Goal: Answer question/provide support: Share knowledge or assist other users

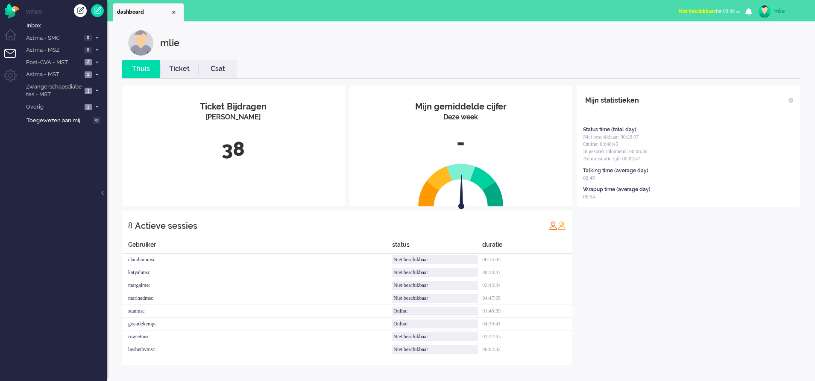
click at [681, 11] on span "Niet beschikbaar" at bounding box center [697, 11] width 37 height 6
click at [674, 39] on label "Online" at bounding box center [705, 38] width 68 height 7
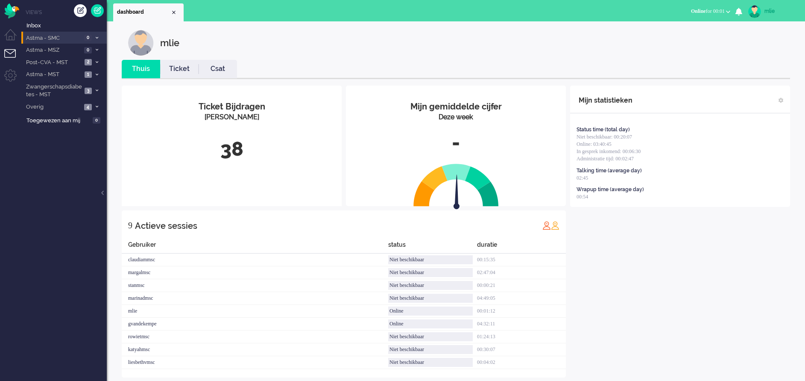
click at [96, 38] on icon at bounding box center [97, 37] width 3 height 3
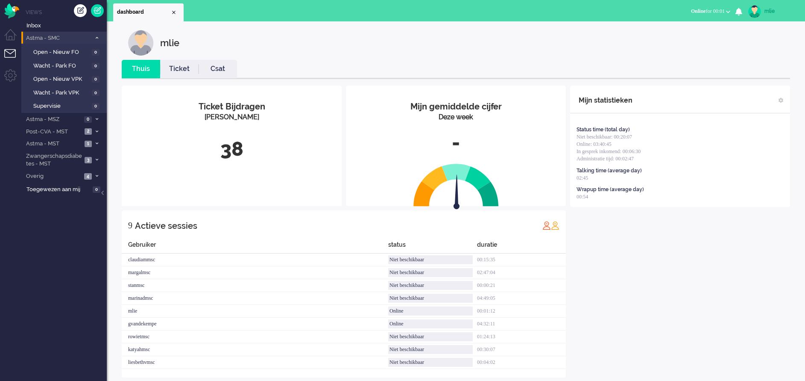
click at [96, 38] on icon at bounding box center [97, 37] width 3 height 3
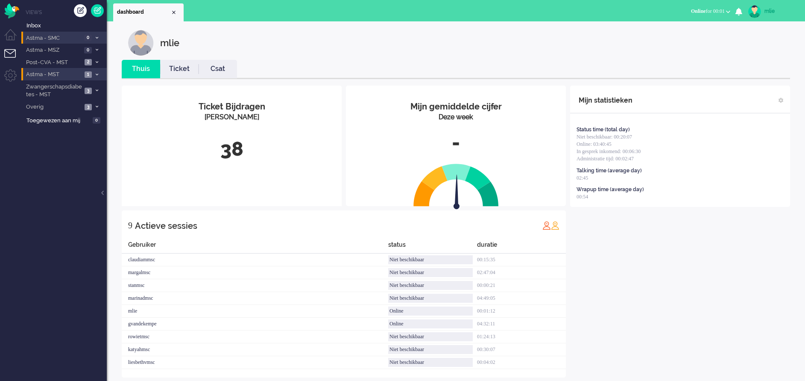
click at [97, 69] on li "Astma - MST 1" at bounding box center [63, 74] width 85 height 12
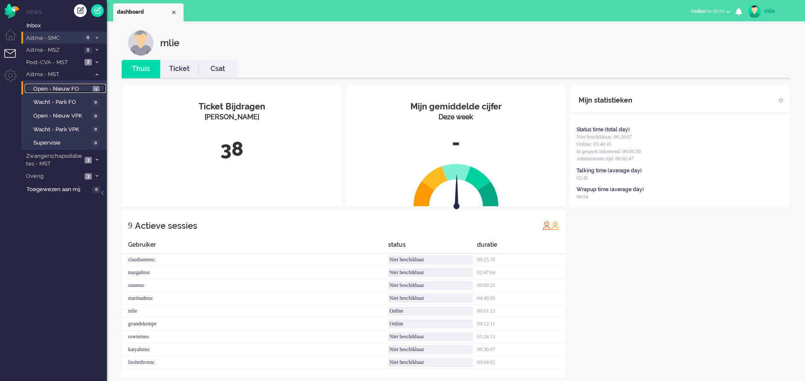
click at [78, 87] on span "Open - Nieuw FO" at bounding box center [61, 89] width 57 height 8
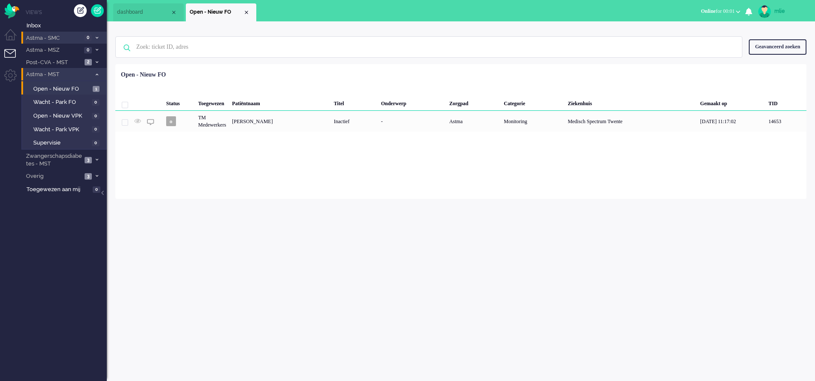
click at [94, 77] on li "Astma - MST 1" at bounding box center [63, 74] width 85 height 12
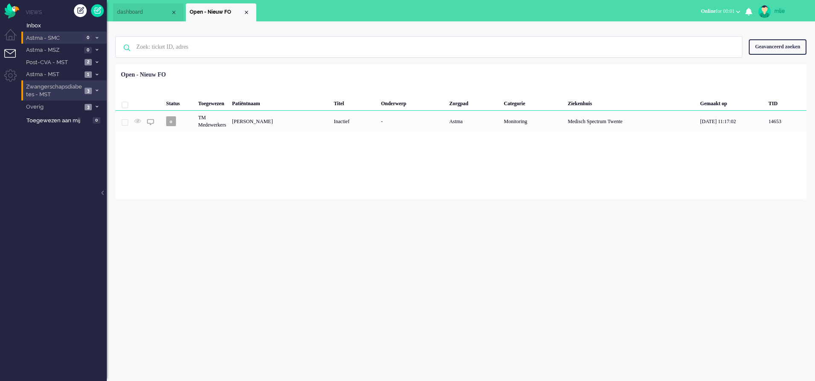
click at [98, 87] on li "Zwangerschapsdiabetes - MST 3" at bounding box center [63, 90] width 85 height 20
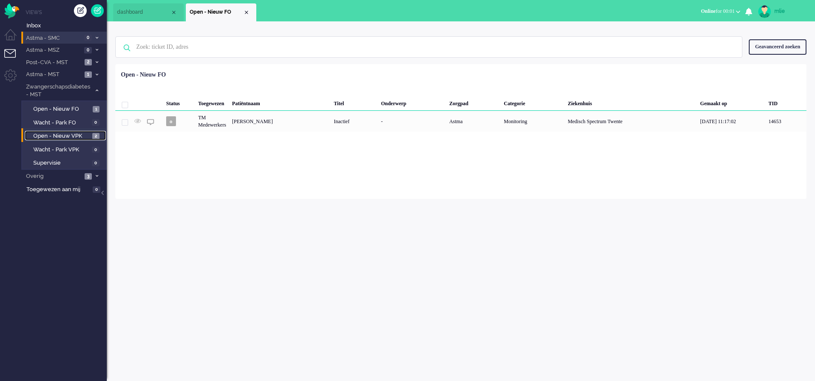
click at [60, 132] on span "Open - Nieuw VPK" at bounding box center [61, 136] width 57 height 8
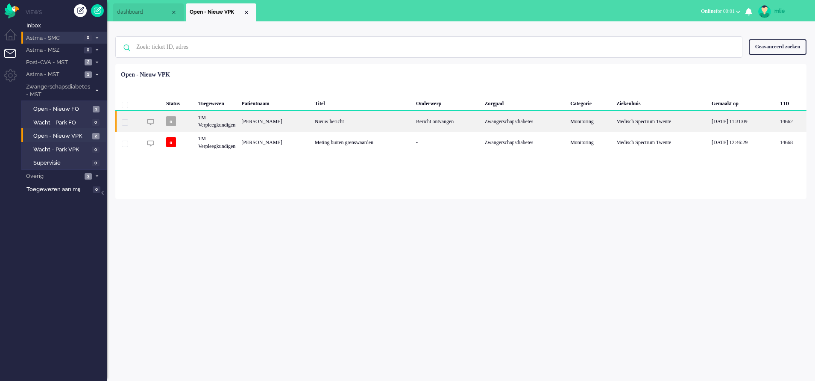
click at [532, 119] on div "Zwangerschapsdiabetes" at bounding box center [525, 121] width 86 height 21
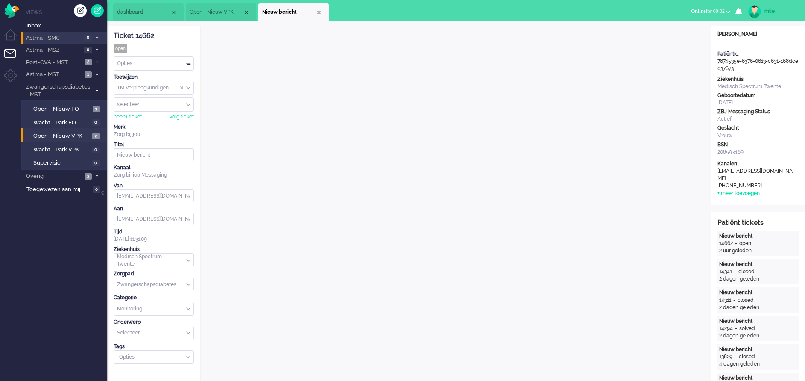
click at [185, 59] on div "Opties..." at bounding box center [153, 63] width 79 height 13
click at [125, 122] on span "Opgelost" at bounding box center [128, 123] width 21 height 7
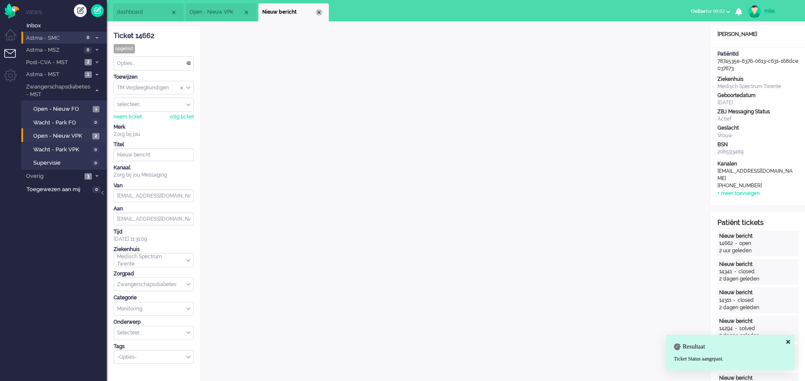
click at [319, 10] on div "Close tab" at bounding box center [319, 12] width 7 height 7
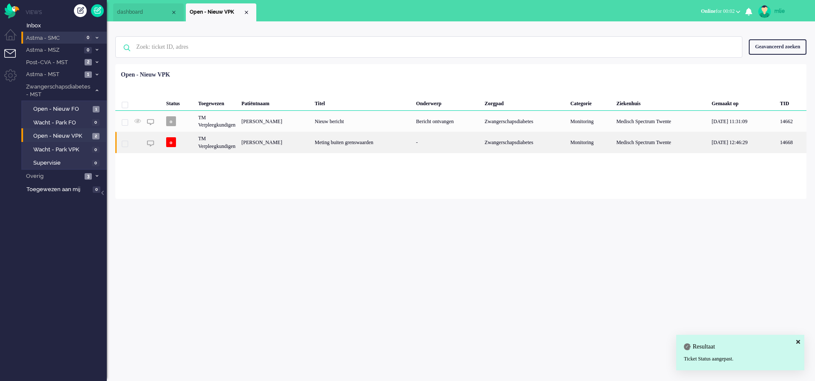
click at [370, 136] on div "Meting buiten grenswaarden" at bounding box center [362, 142] width 101 height 21
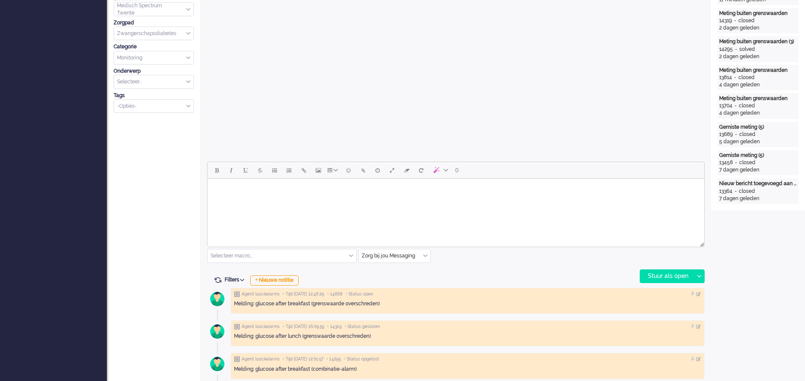
scroll to position [320, 0]
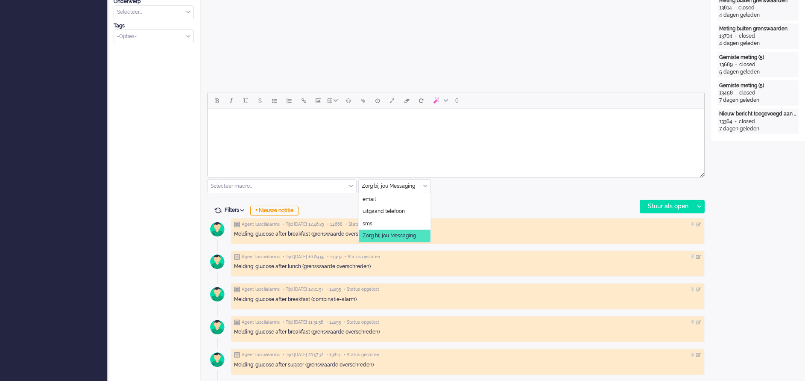
click at [424, 183] on div "Zorg bij jou Messaging" at bounding box center [395, 185] width 72 height 13
click at [414, 208] on li "uitgaand telefoon" at bounding box center [395, 211] width 72 height 12
click at [660, 205] on div "Stuur als open" at bounding box center [666, 206] width 53 height 13
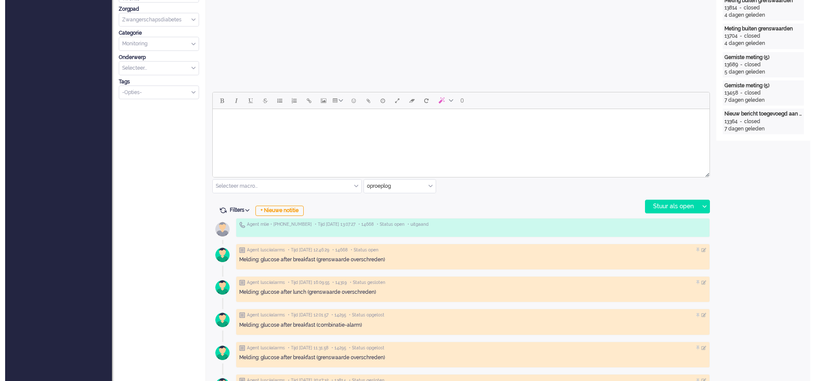
scroll to position [0, 0]
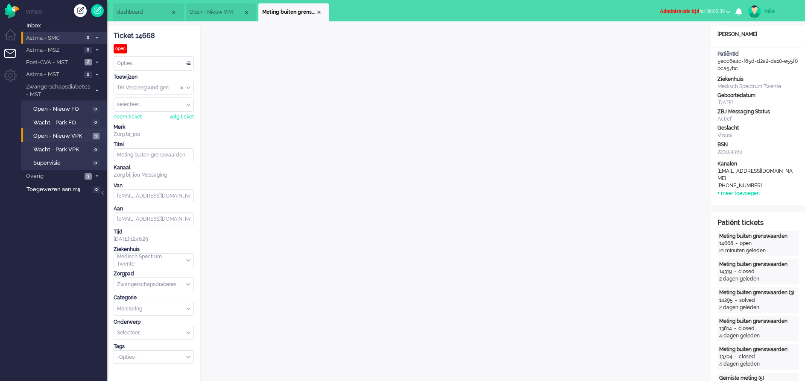
click at [675, 10] on span "Administratie tijd" at bounding box center [679, 11] width 39 height 6
click at [671, 35] on label "Online" at bounding box center [695, 38] width 68 height 7
click at [189, 62] on div "Opties..." at bounding box center [153, 63] width 79 height 13
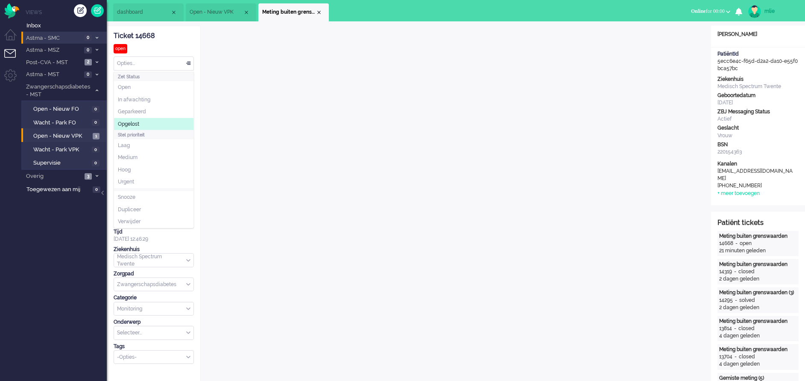
click at [150, 122] on li "Opgelost" at bounding box center [153, 124] width 79 height 12
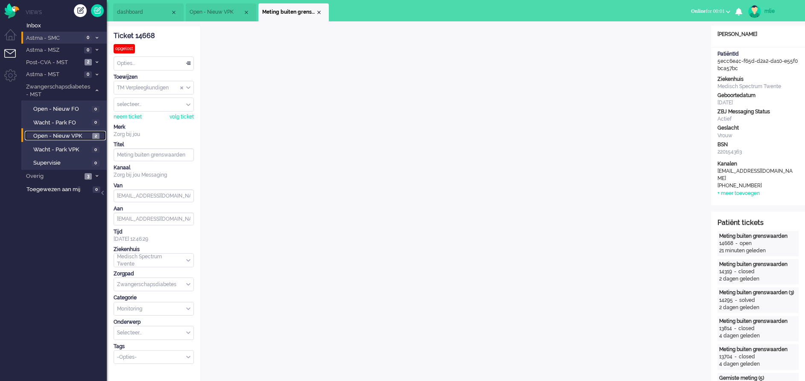
click at [47, 135] on span "Open - Nieuw VPK" at bounding box center [61, 136] width 57 height 8
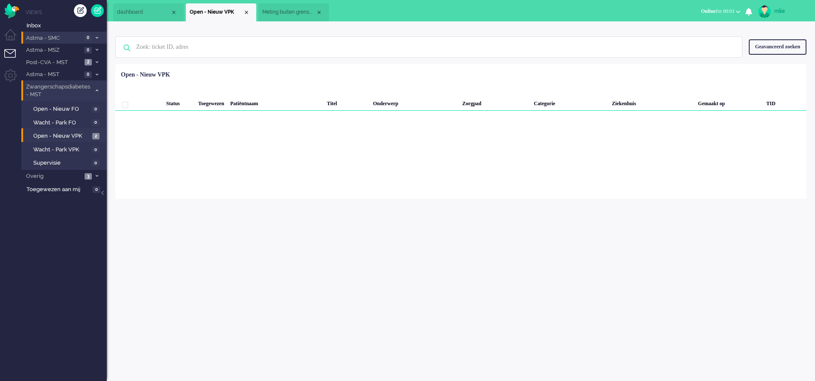
click at [96, 87] on li "Zwangerschapsdiabetes - MST 2" at bounding box center [63, 90] width 85 height 20
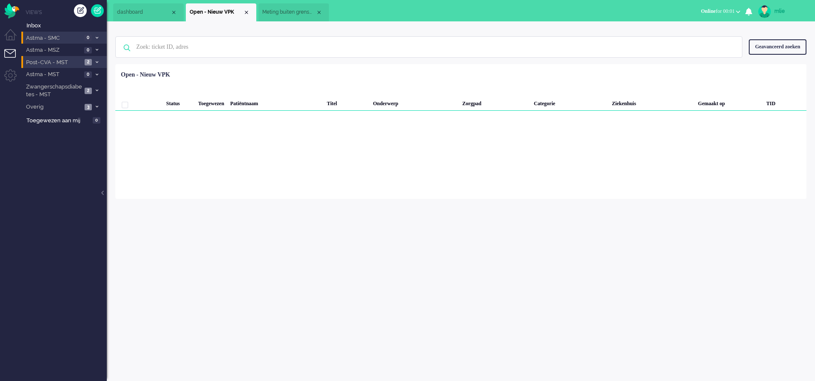
click at [92, 61] on span "2" at bounding box center [88, 62] width 7 height 6
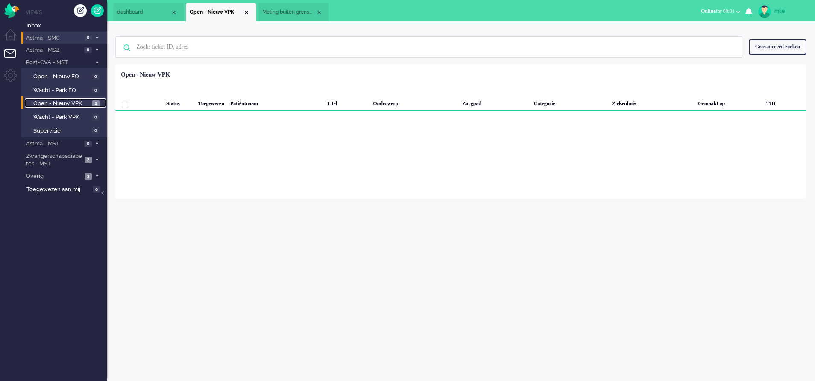
click at [60, 101] on span "Open - Nieuw VPK" at bounding box center [61, 104] width 57 height 8
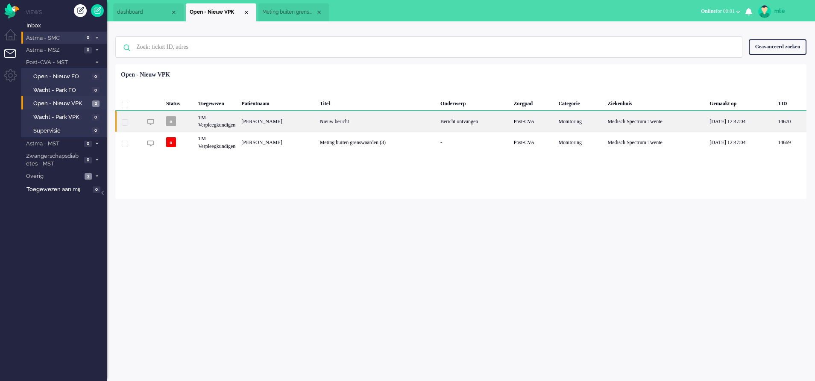
click at [467, 120] on div "Bericht ontvangen" at bounding box center [474, 121] width 73 height 21
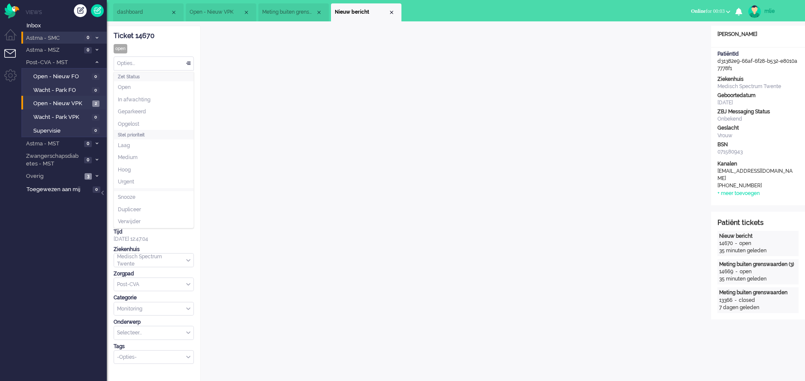
click at [188, 59] on div "Opties..." at bounding box center [153, 63] width 79 height 13
click at [150, 124] on li "Opgelost" at bounding box center [153, 124] width 79 height 12
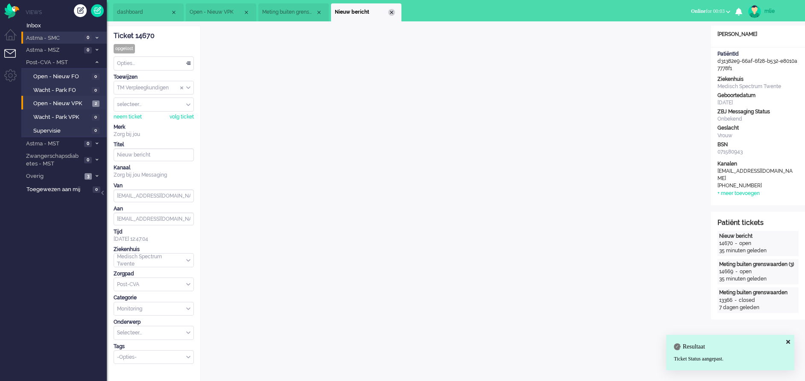
click at [390, 13] on div "Close tab" at bounding box center [391, 12] width 7 height 7
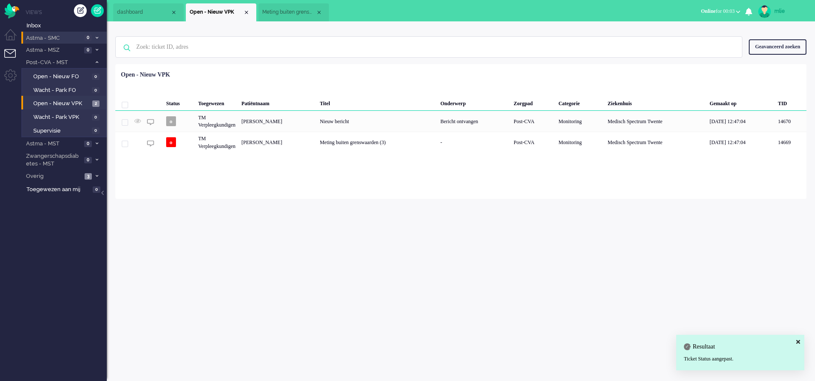
click at [293, 13] on span "Meting buiten grenswaarden" at bounding box center [288, 12] width 53 height 7
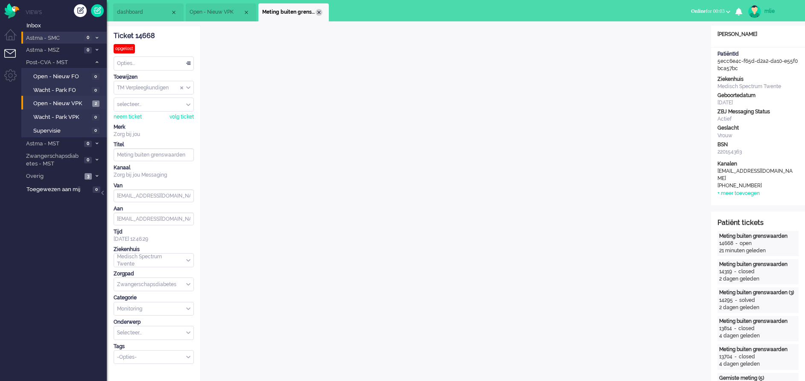
click at [319, 14] on div "Close tab" at bounding box center [319, 12] width 7 height 7
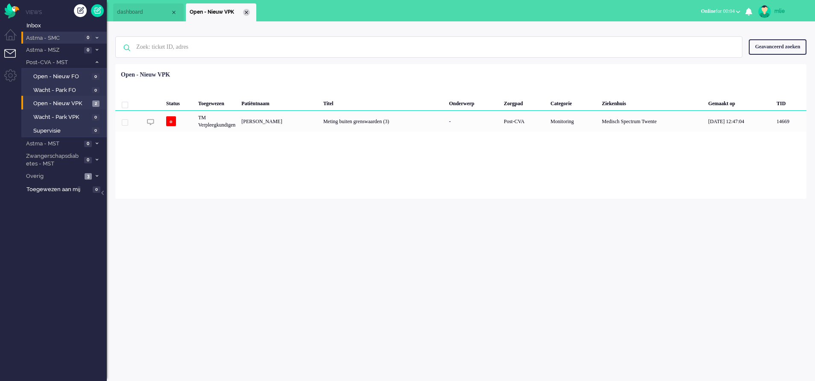
click at [247, 12] on div "Close tab" at bounding box center [246, 12] width 7 height 7
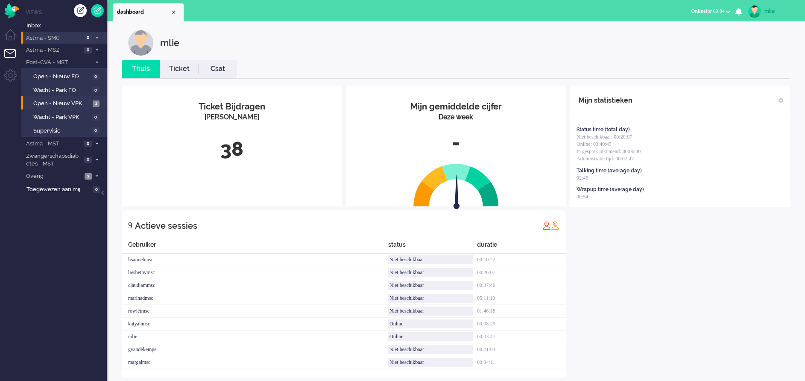
click at [182, 68] on link "Ticket" at bounding box center [179, 69] width 38 height 10
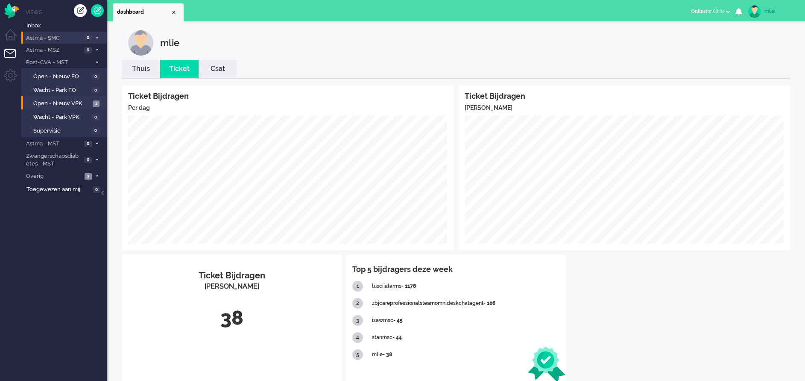
click at [141, 72] on link "Thuis" at bounding box center [141, 69] width 38 height 10
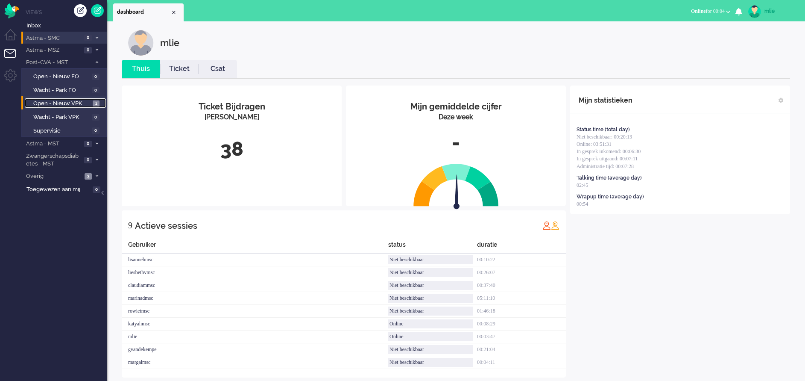
click at [50, 102] on span "Open - Nieuw VPK" at bounding box center [61, 104] width 57 height 8
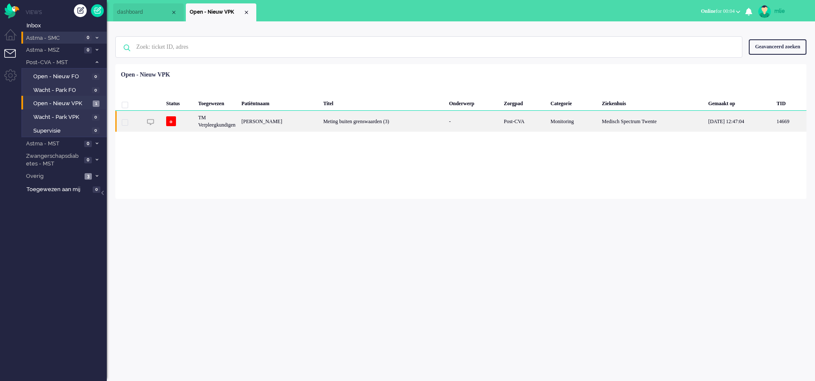
click at [501, 118] on div "-" at bounding box center [473, 121] width 55 height 21
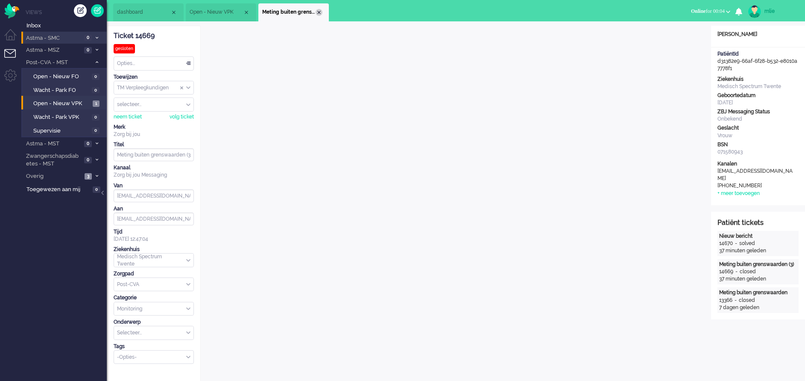
click at [320, 13] on div "Close tab" at bounding box center [319, 12] width 7 height 7
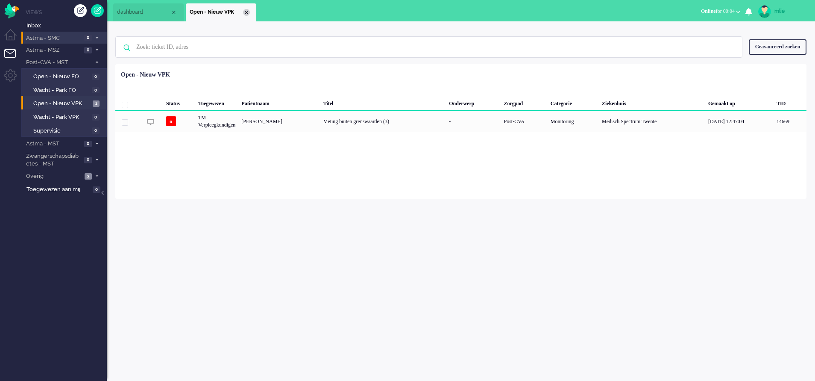
click at [245, 12] on div "Close tab" at bounding box center [246, 12] width 7 height 7
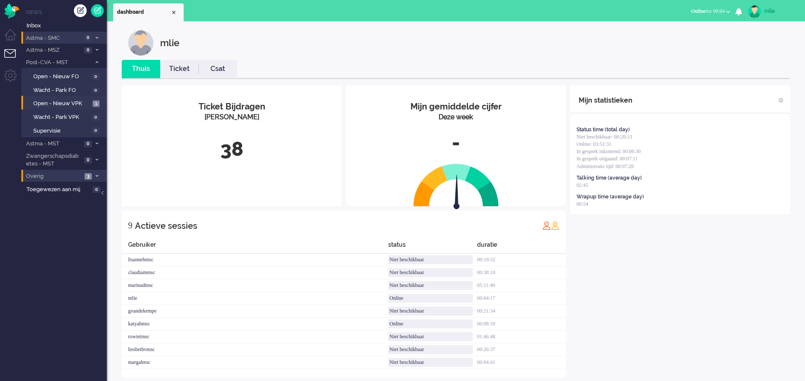
click at [97, 174] on icon at bounding box center [97, 175] width 3 height 3
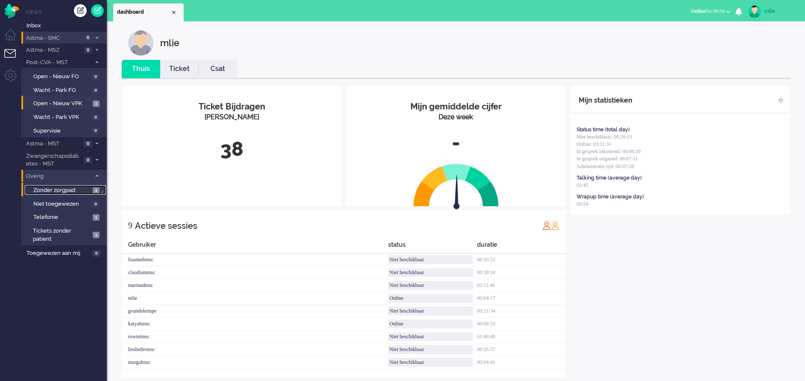
click at [69, 188] on span "Zonder zorgpad" at bounding box center [61, 190] width 57 height 8
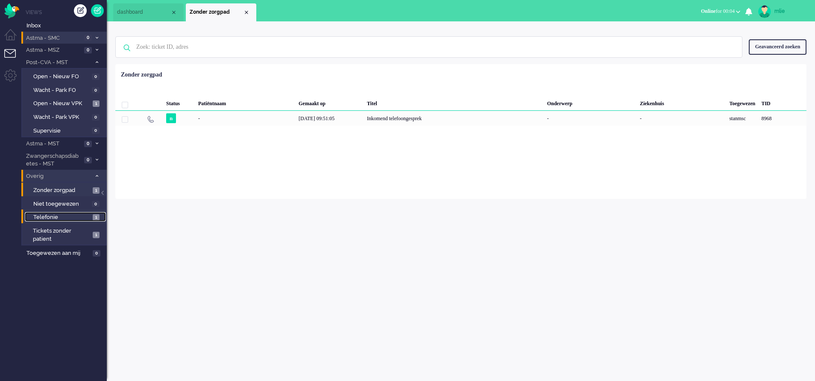
click at [55, 214] on span "Telefonie" at bounding box center [61, 217] width 57 height 8
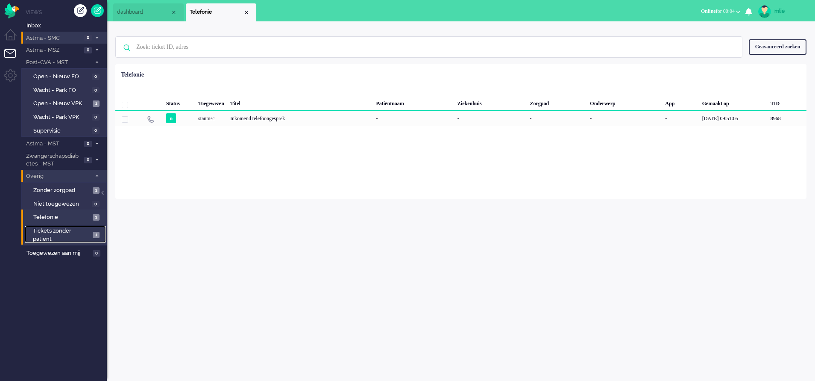
click at [50, 233] on span "Tickets zonder patient" at bounding box center [61, 235] width 57 height 16
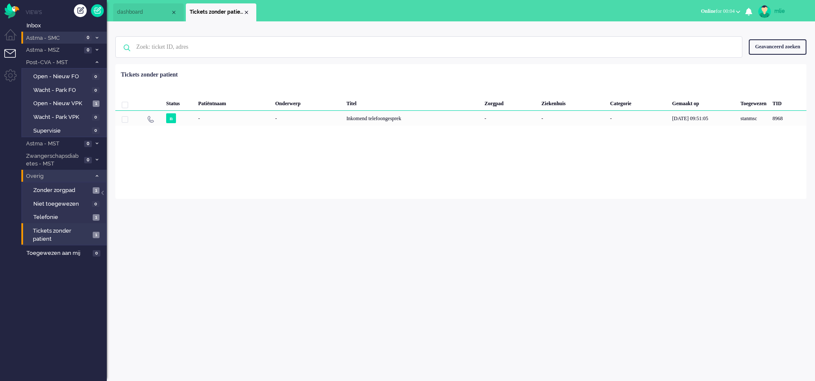
click at [97, 172] on li "Overig 3" at bounding box center [63, 176] width 85 height 12
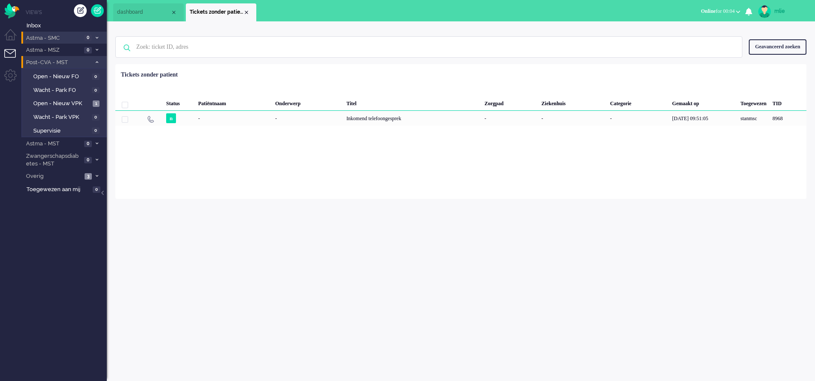
click at [96, 62] on icon at bounding box center [97, 62] width 3 height 3
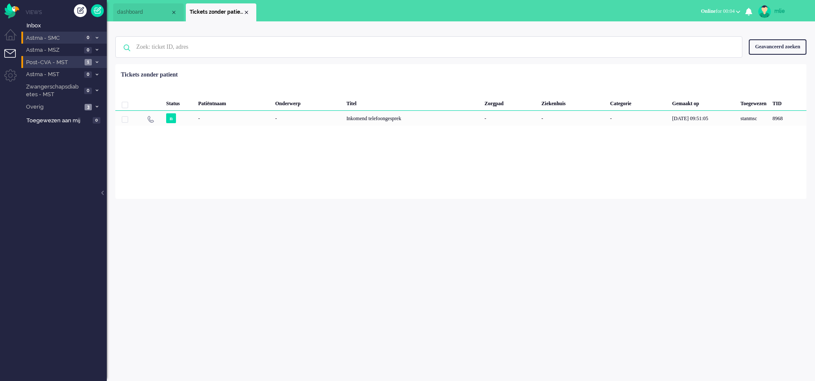
click at [96, 62] on icon at bounding box center [97, 62] width 3 height 3
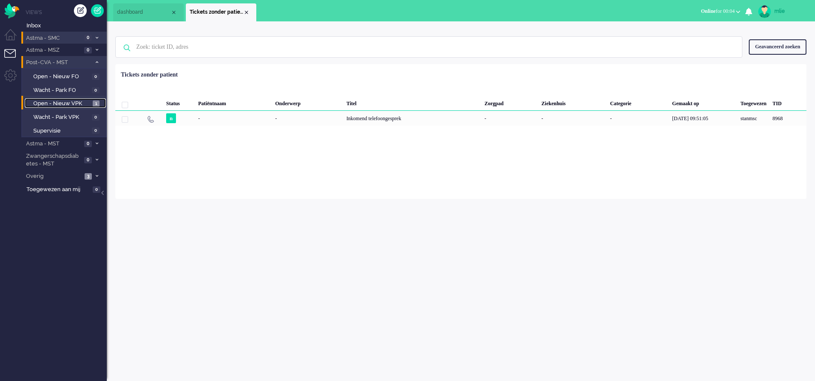
click at [70, 104] on span "Open - Nieuw VPK" at bounding box center [61, 104] width 57 height 8
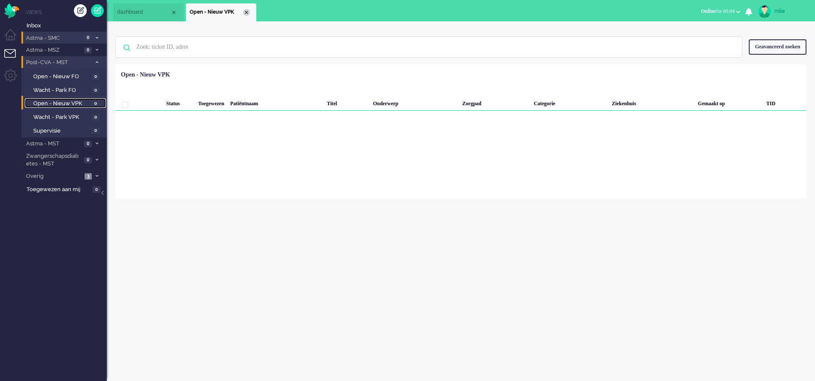
click at [248, 12] on div "Close tab" at bounding box center [246, 12] width 7 height 7
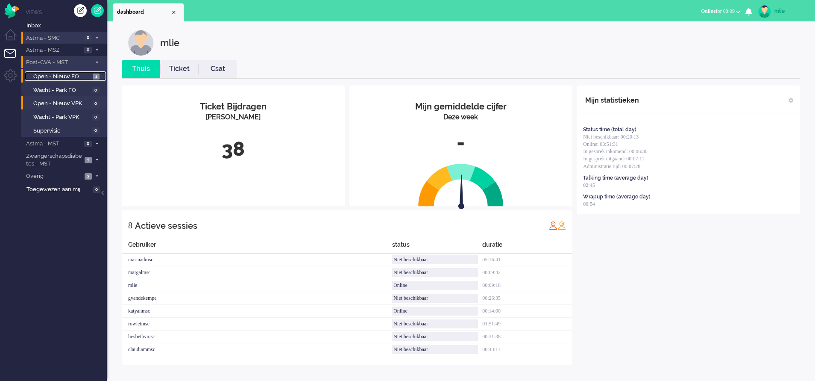
click at [66, 76] on span "Open - Nieuw FO" at bounding box center [61, 77] width 57 height 8
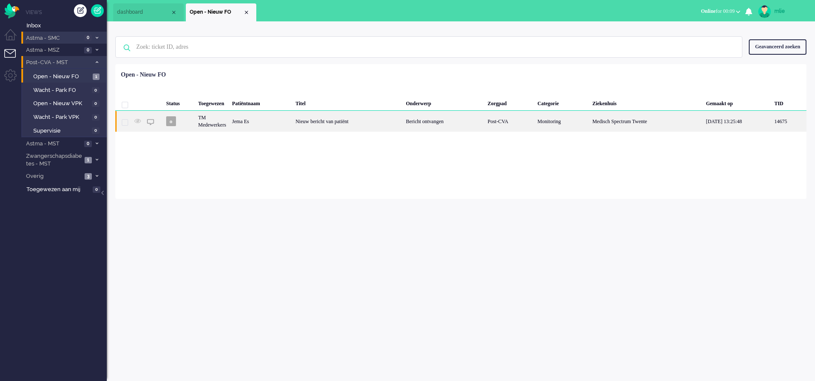
click at [435, 123] on div "Bericht ontvangen" at bounding box center [444, 121] width 82 height 21
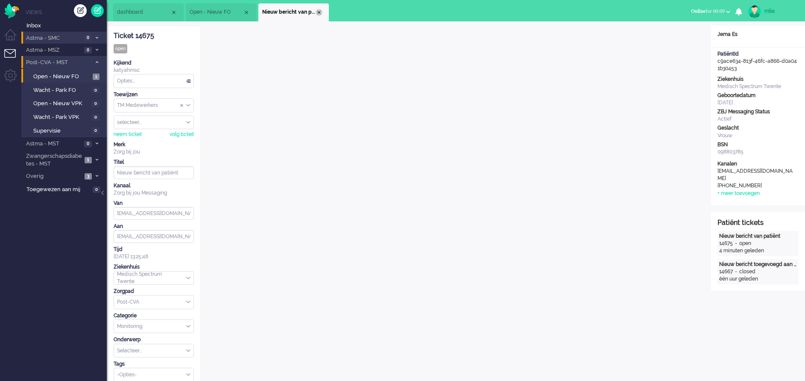
click at [319, 12] on div "Close tab" at bounding box center [319, 12] width 7 height 7
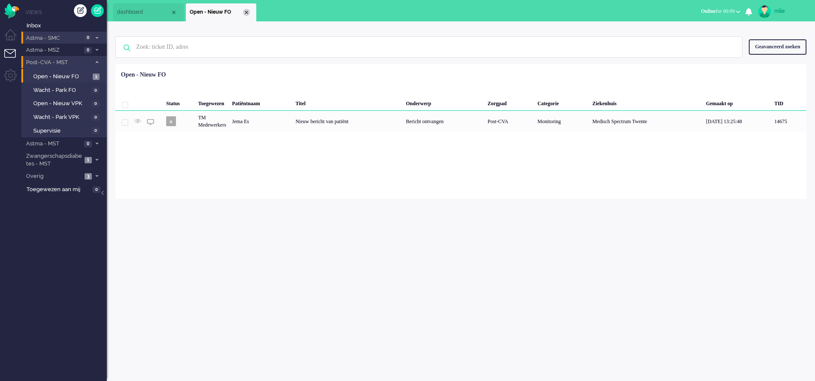
click at [246, 11] on div "Close tab" at bounding box center [246, 12] width 7 height 7
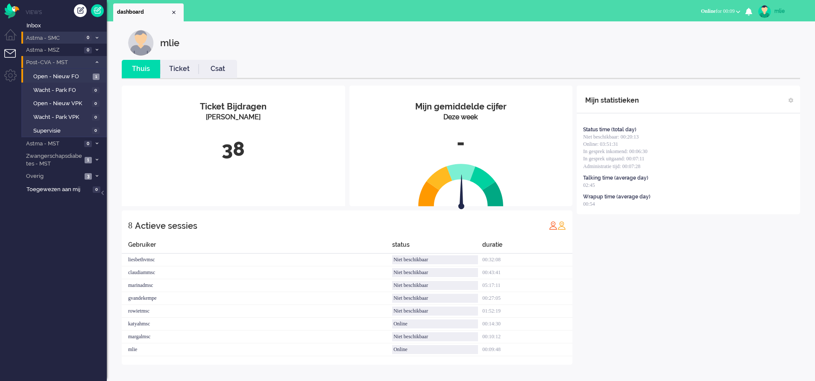
click at [97, 62] on icon at bounding box center [97, 62] width 3 height 3
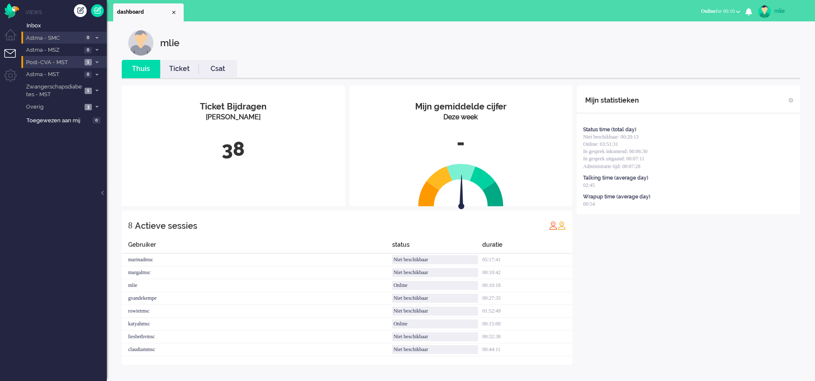
click at [174, 70] on link "Ticket" at bounding box center [179, 69] width 38 height 10
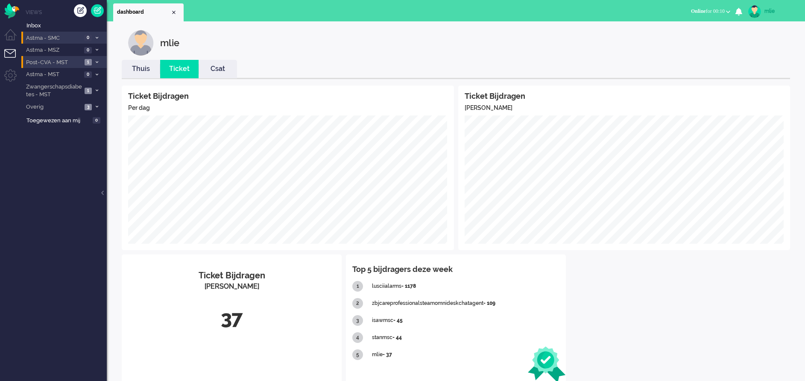
click at [142, 73] on link "Thuis" at bounding box center [141, 69] width 38 height 10
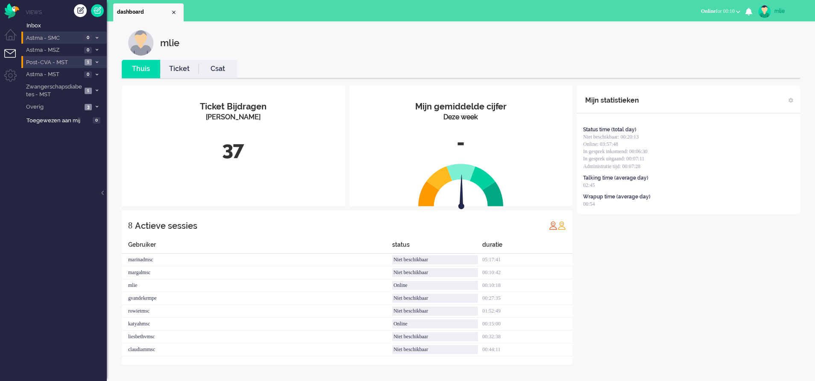
click at [90, 62] on span "1" at bounding box center [88, 62] width 7 height 6
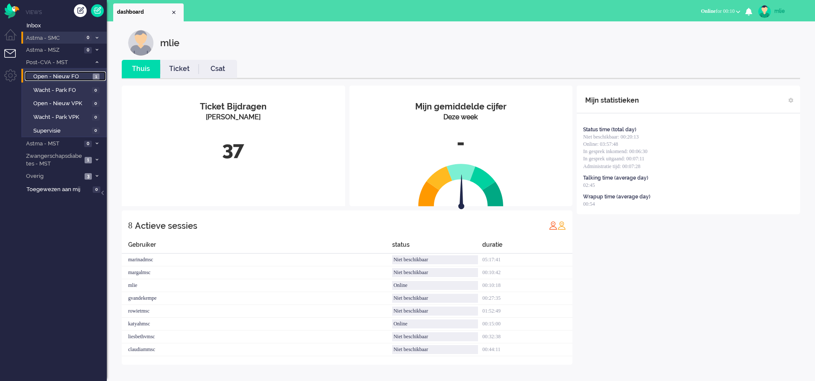
click at [73, 71] on link "Open - Nieuw FO 1" at bounding box center [65, 75] width 81 height 9
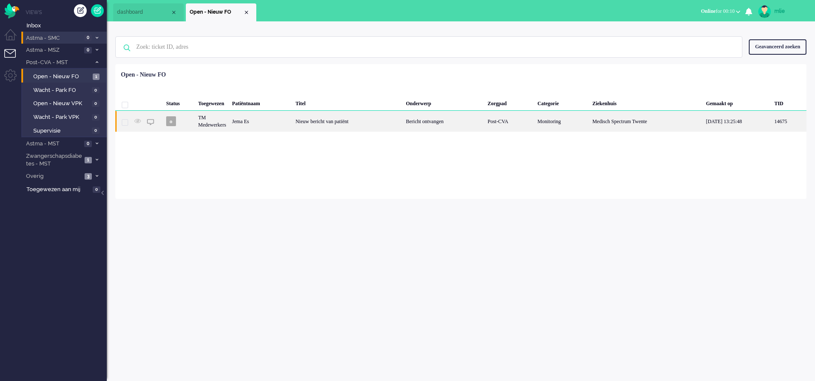
click at [403, 126] on div "Nieuw bericht van patiënt" at bounding box center [348, 121] width 111 height 21
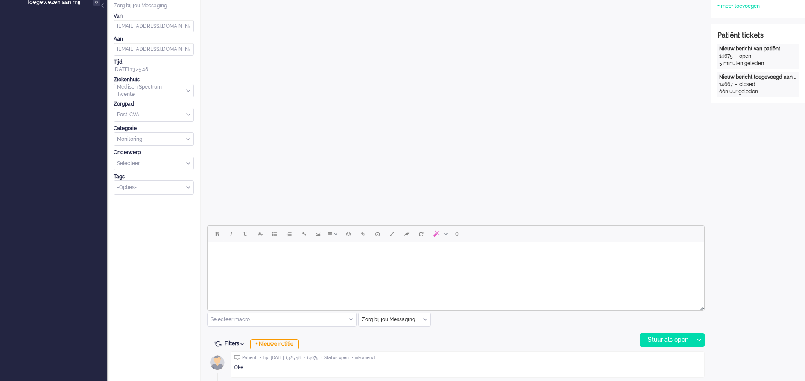
scroll to position [192, 0]
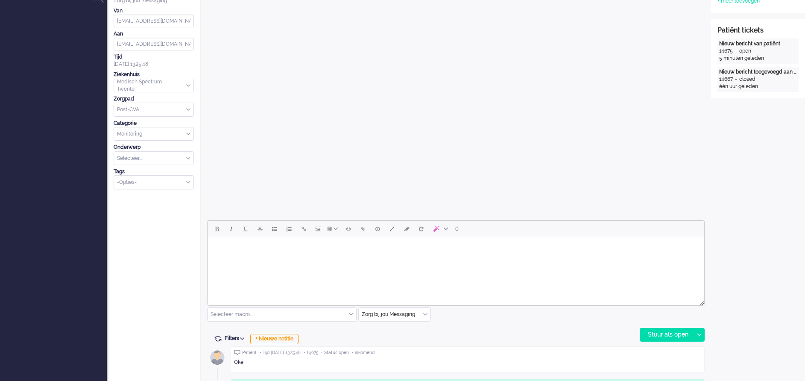
click at [316, 258] on html at bounding box center [456, 248] width 497 height 22
click at [662, 331] on div "Stuur als open" at bounding box center [666, 334] width 53 height 13
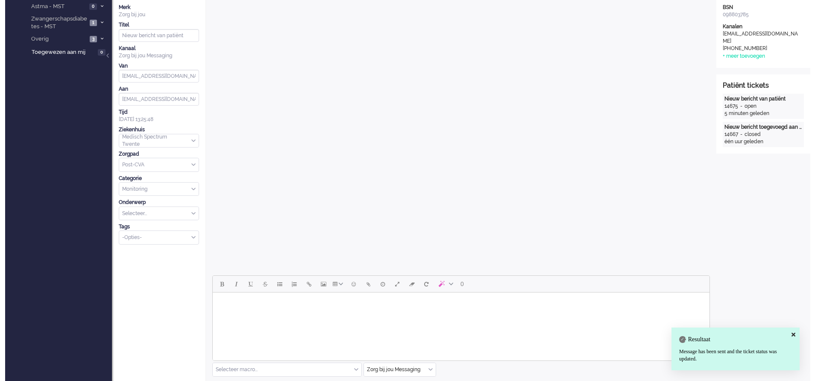
scroll to position [0, 0]
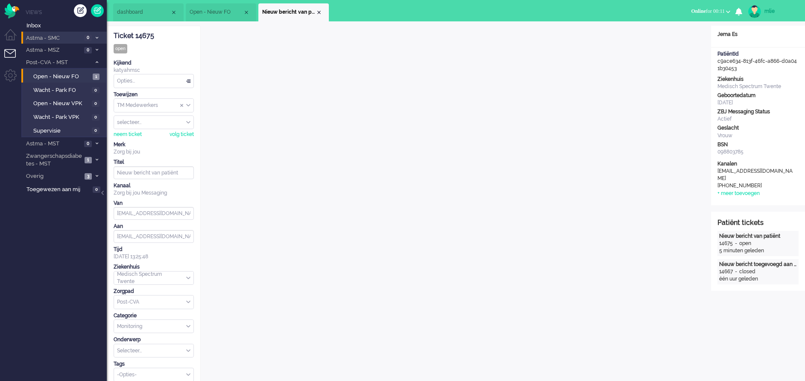
click at [189, 78] on div "Opties..." at bounding box center [153, 80] width 79 height 13
click at [137, 143] on span "Opgelost" at bounding box center [128, 141] width 21 height 7
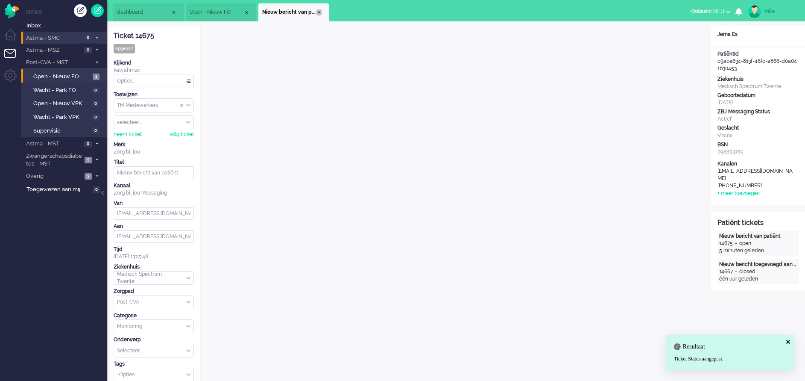
click at [319, 12] on div "Close tab" at bounding box center [319, 12] width 7 height 7
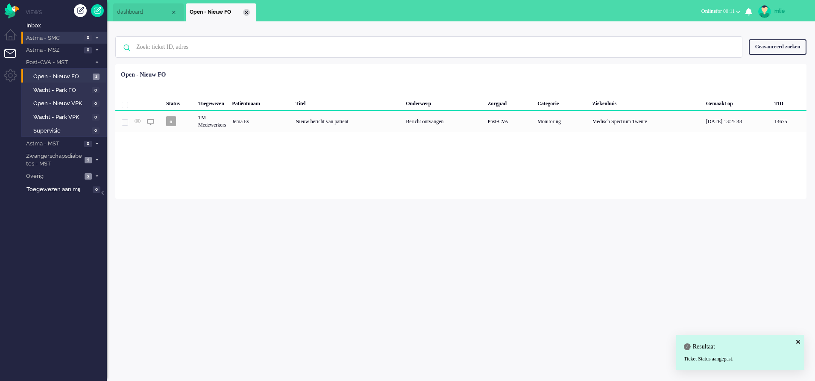
click at [248, 14] on div "Close tab" at bounding box center [246, 12] width 7 height 7
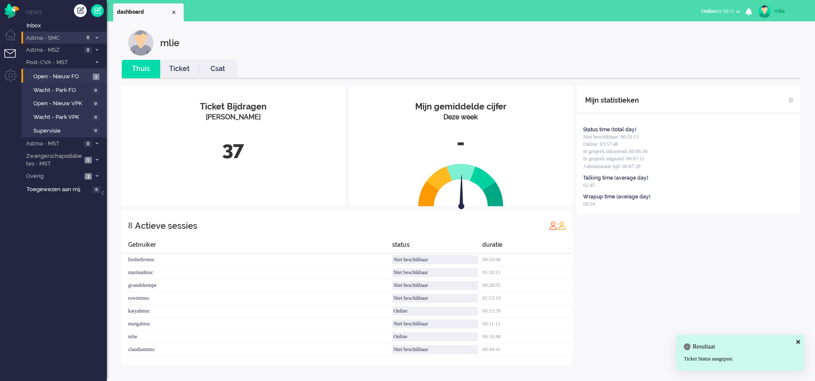
click at [95, 63] on span at bounding box center [97, 62] width 6 height 5
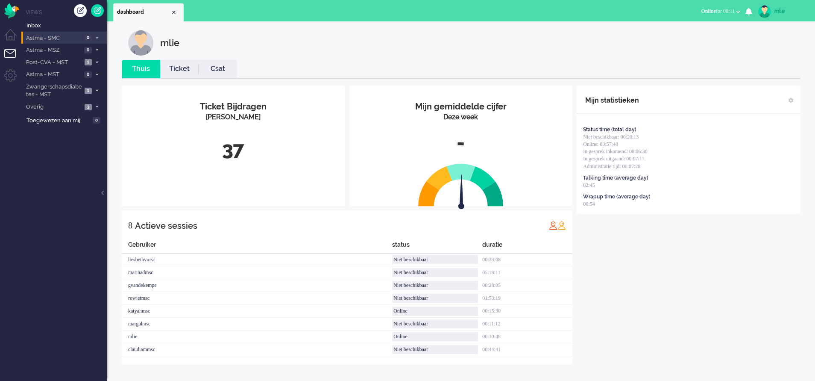
click at [96, 60] on span at bounding box center [97, 62] width 6 height 5
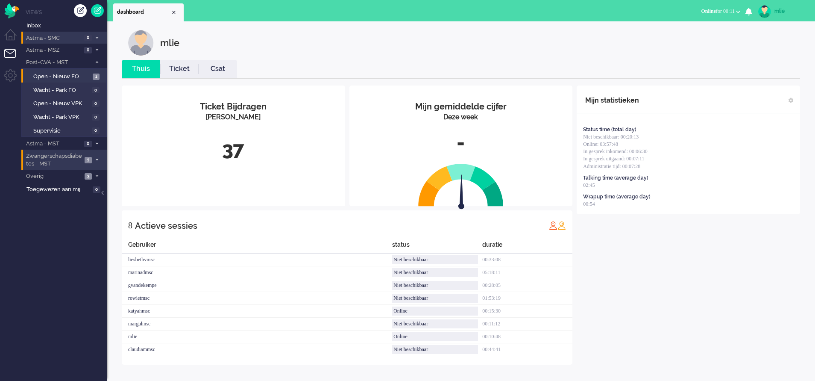
click at [97, 157] on li "Zwangerschapsdiabetes - MST 1" at bounding box center [63, 160] width 85 height 20
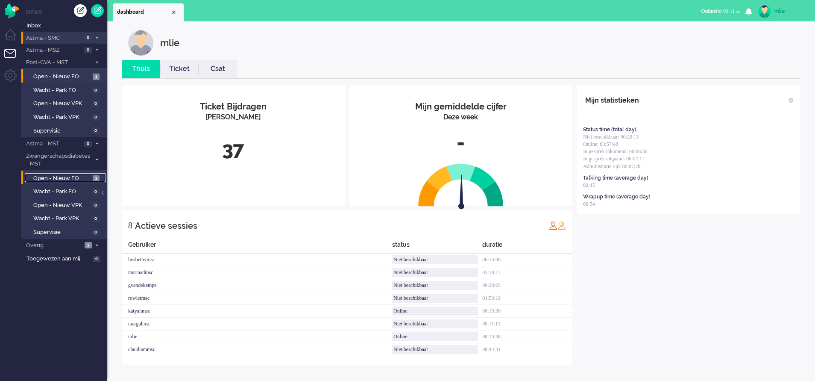
click at [47, 175] on span "Open - Nieuw FO" at bounding box center [61, 178] width 57 height 8
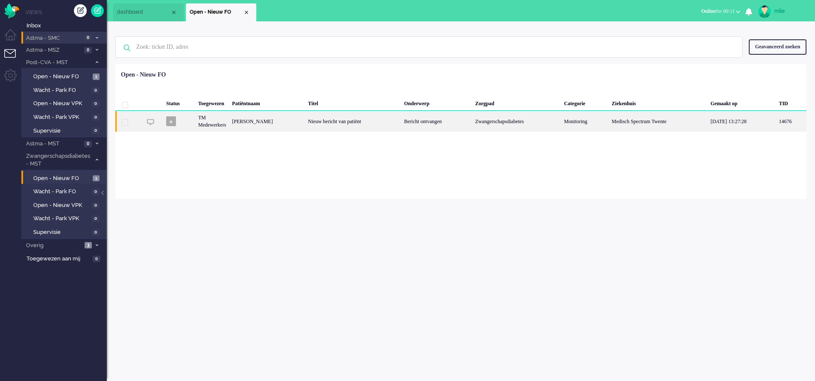
click at [401, 120] on div "Nieuw bericht van patiënt" at bounding box center [353, 121] width 96 height 21
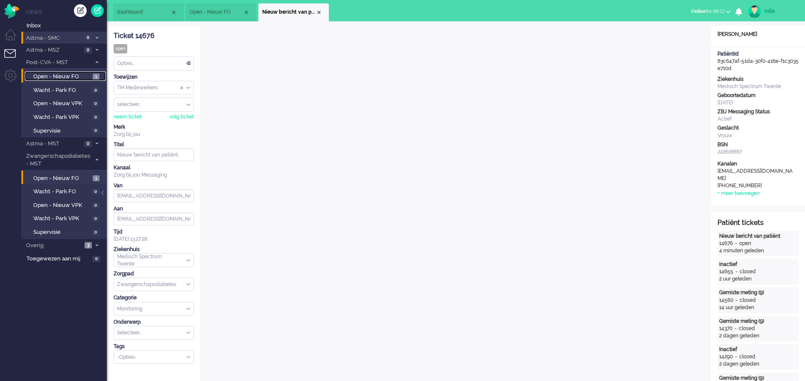
click at [59, 75] on span "Open - Nieuw FO" at bounding box center [61, 77] width 57 height 8
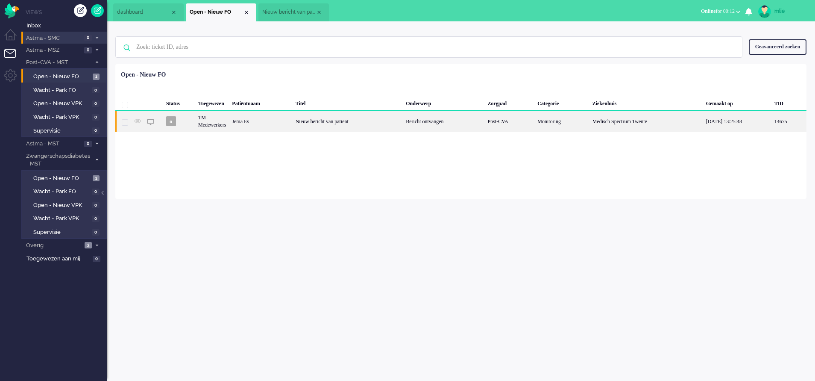
click at [337, 125] on div "Nieuw bericht van patiënt" at bounding box center [348, 121] width 111 height 21
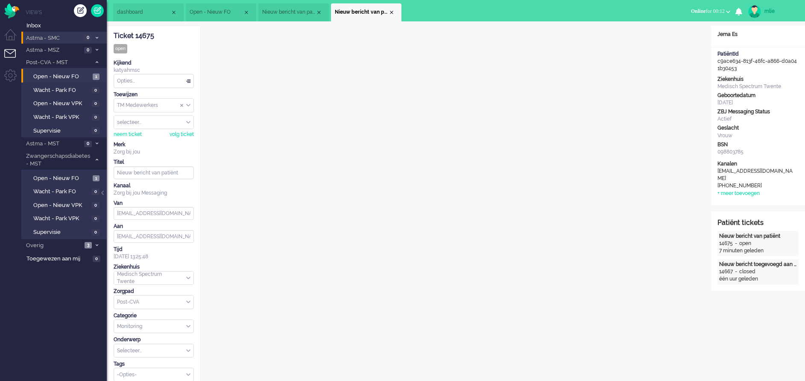
click at [188, 81] on div "Opties..." at bounding box center [153, 80] width 79 height 13
click at [159, 142] on li "Opgelost" at bounding box center [153, 141] width 79 height 12
click at [390, 12] on div "Close tab" at bounding box center [391, 12] width 7 height 7
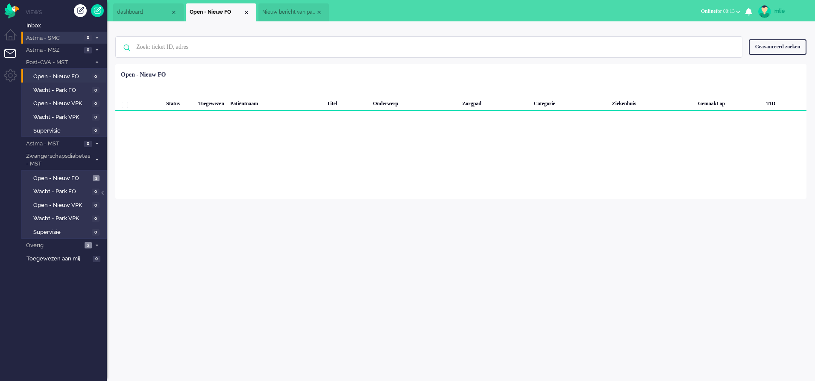
click at [309, 13] on span "Nieuw bericht van patiënt" at bounding box center [288, 12] width 53 height 7
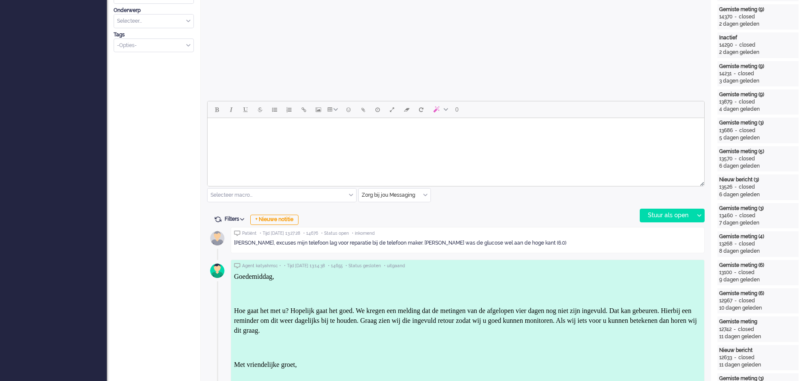
scroll to position [320, 0]
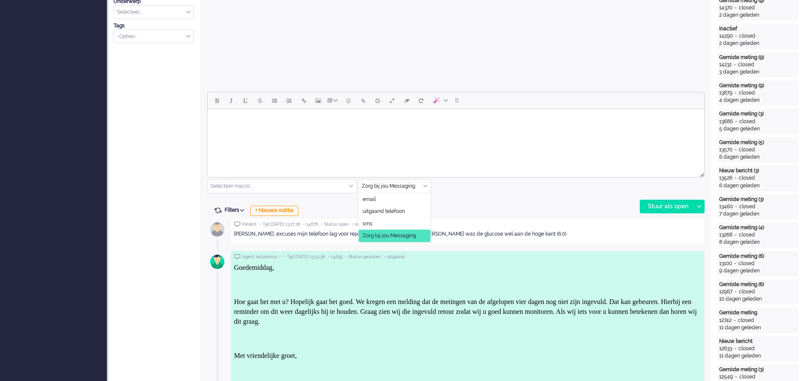
click at [423, 182] on input "text" at bounding box center [395, 185] width 72 height 13
click at [410, 208] on li "uitgaand telefoon" at bounding box center [395, 211] width 72 height 12
click at [673, 206] on div "Stuur als open" at bounding box center [666, 206] width 53 height 13
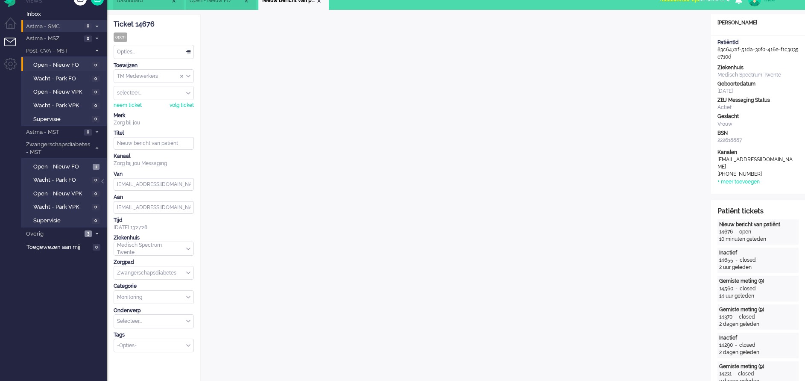
scroll to position [0, 0]
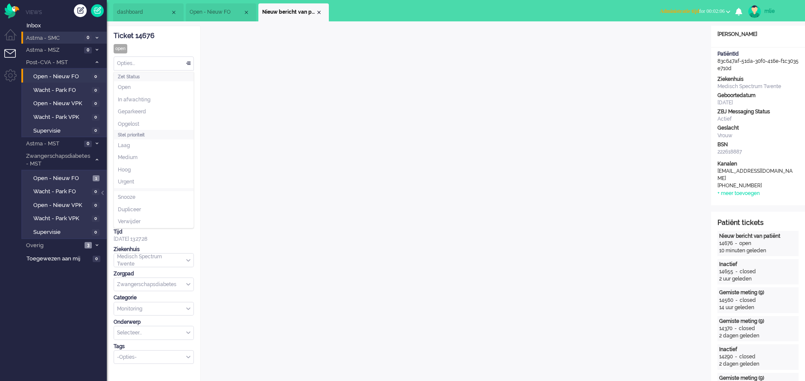
click at [188, 64] on div "Opties..." at bounding box center [153, 63] width 79 height 13
click at [146, 99] on span "In afwachting" at bounding box center [134, 99] width 32 height 7
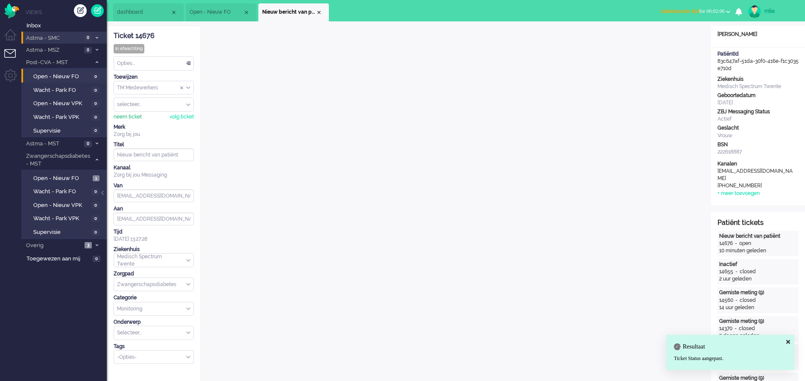
click at [131, 115] on div "neem ticket" at bounding box center [128, 116] width 28 height 7
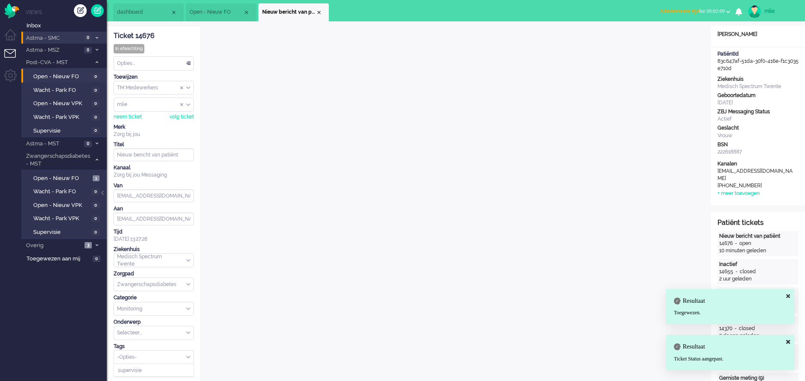
click at [189, 356] on div "-Opties-" at bounding box center [153, 356] width 79 height 13
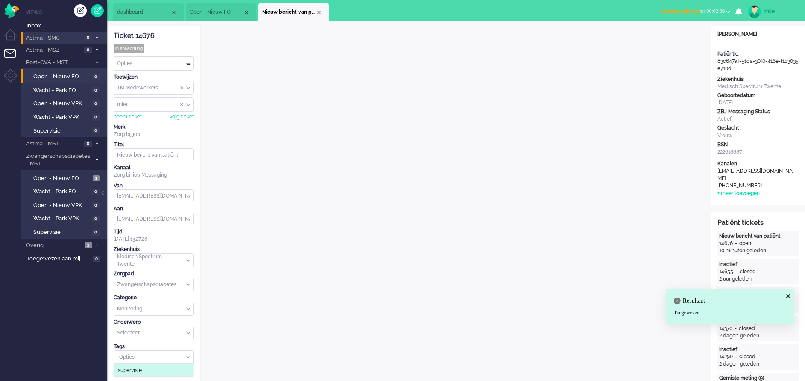
click at [158, 366] on li "supervisie" at bounding box center [153, 370] width 79 height 12
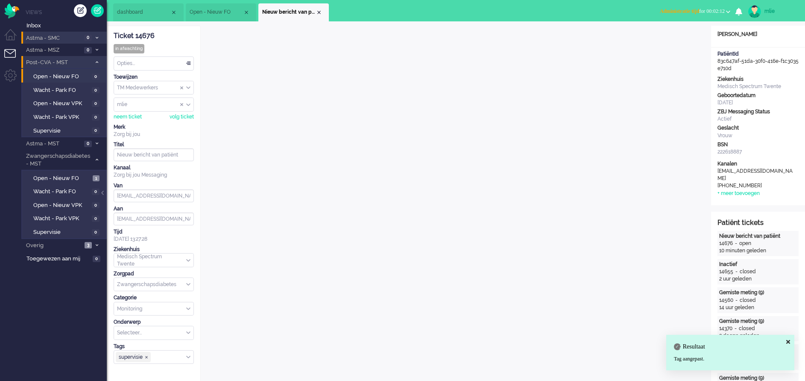
click at [98, 62] on icon at bounding box center [97, 62] width 3 height 3
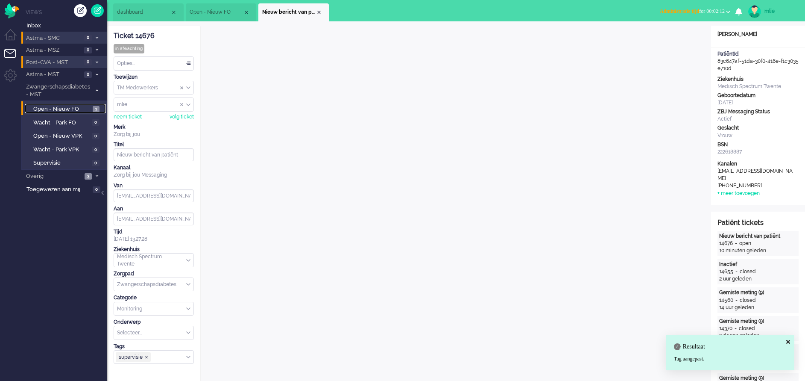
click at [56, 108] on span "Open - Nieuw FO" at bounding box center [61, 109] width 57 height 8
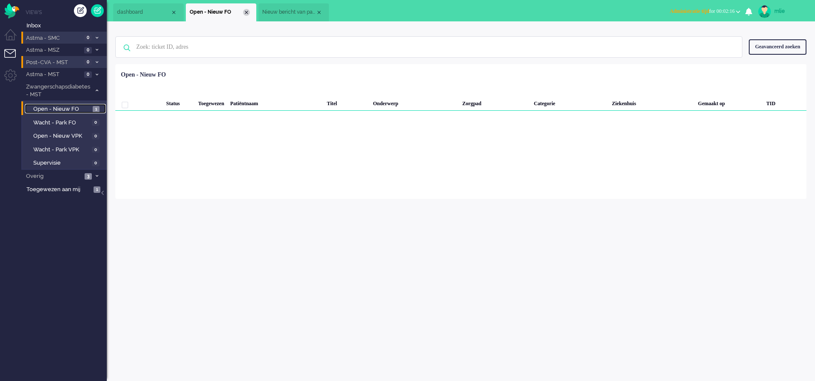
click at [244, 12] on div "Close tab" at bounding box center [246, 12] width 7 height 7
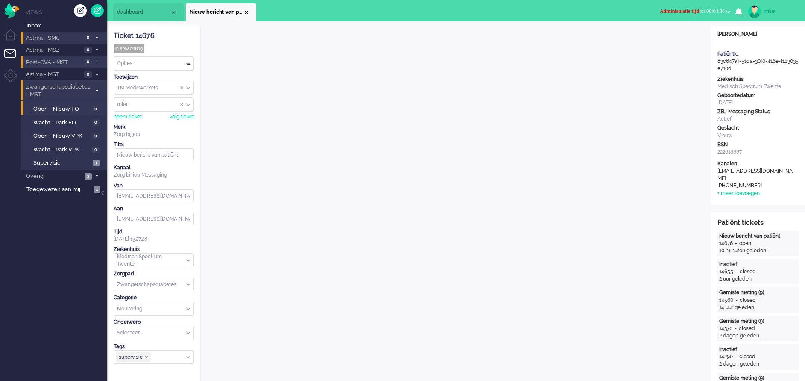
click at [97, 88] on span at bounding box center [97, 90] width 6 height 5
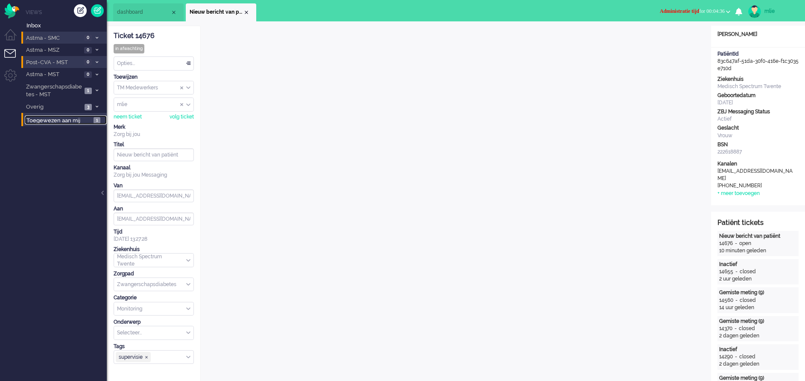
click at [53, 120] on span "Toegewezen aan mij" at bounding box center [58, 121] width 65 height 8
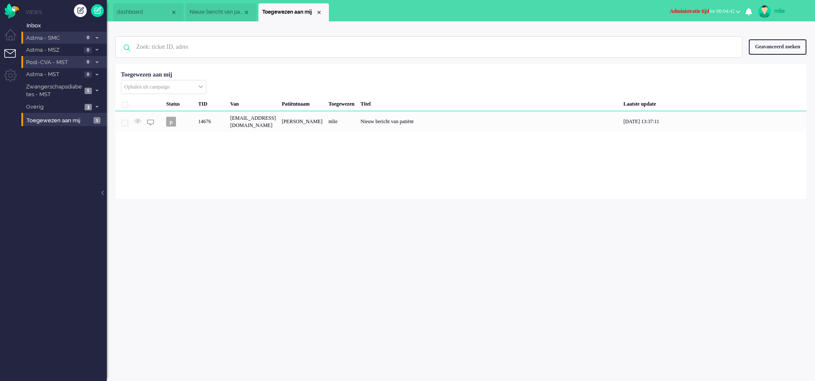
click at [672, 12] on span "Administratie tijd" at bounding box center [689, 11] width 39 height 6
click at [681, 38] on label "Online" at bounding box center [705, 38] width 68 height 7
click at [320, 12] on div "Close tab" at bounding box center [319, 12] width 7 height 7
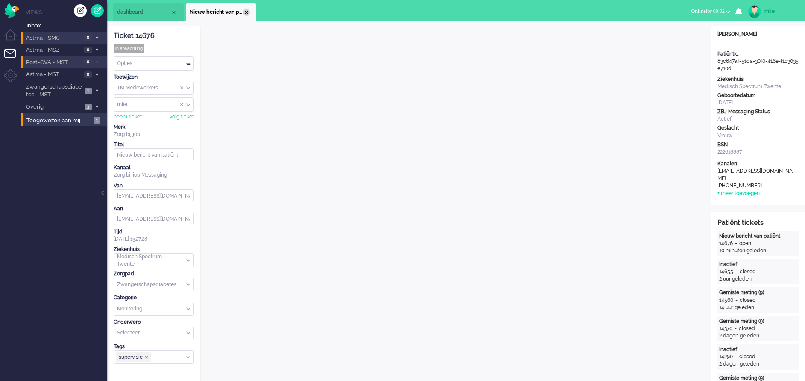
click at [247, 11] on div "Close tab" at bounding box center [246, 12] width 7 height 7
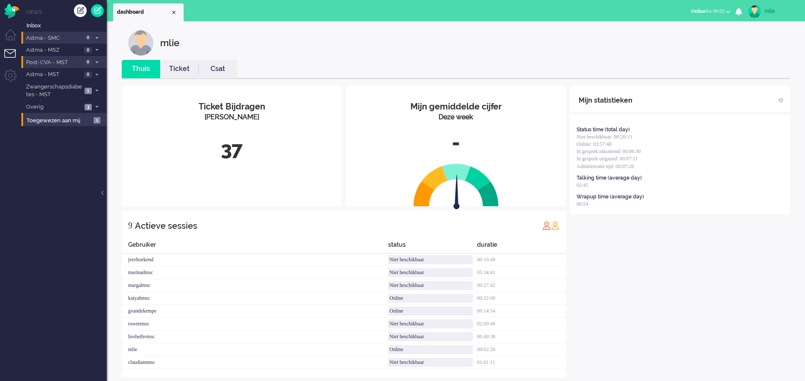
click at [175, 73] on link "Ticket" at bounding box center [179, 69] width 38 height 10
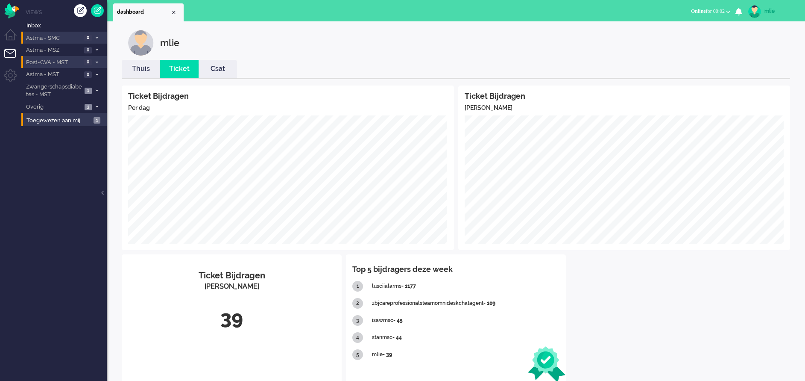
click at [140, 68] on link "Thuis" at bounding box center [141, 69] width 38 height 10
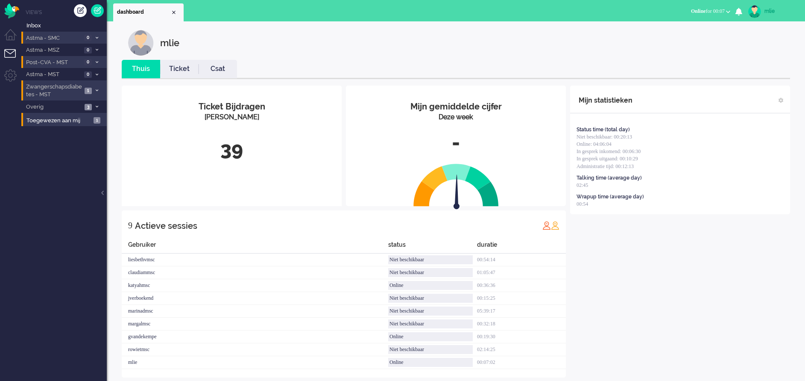
click at [99, 91] on span at bounding box center [97, 90] width 6 height 5
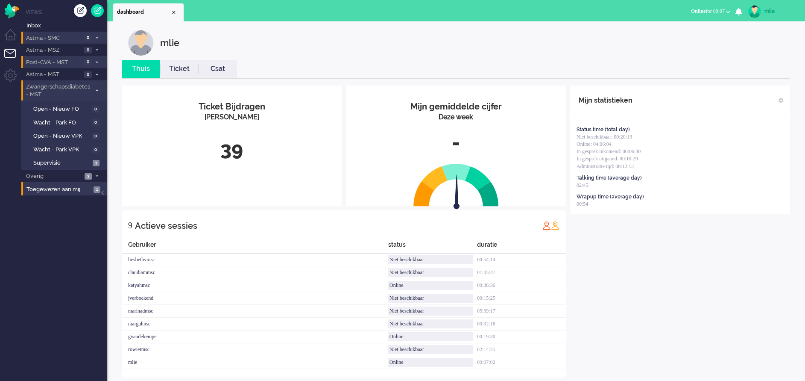
click at [94, 88] on li "Zwangerschapsdiabetes - MST 1" at bounding box center [63, 90] width 85 height 20
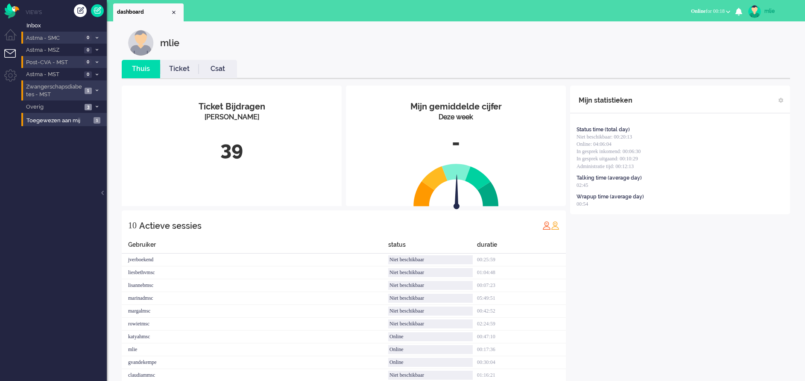
click at [100, 86] on li "Zwangerschapsdiabetes - MST 1" at bounding box center [63, 90] width 85 height 20
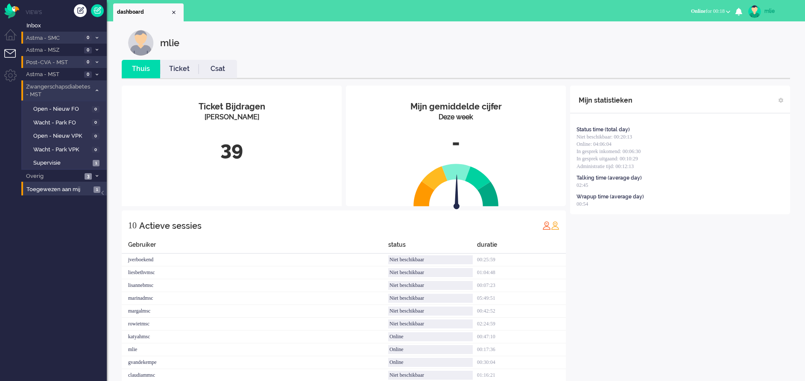
click at [100, 86] on li "Zwangerschapsdiabetes - MST 1" at bounding box center [63, 90] width 85 height 20
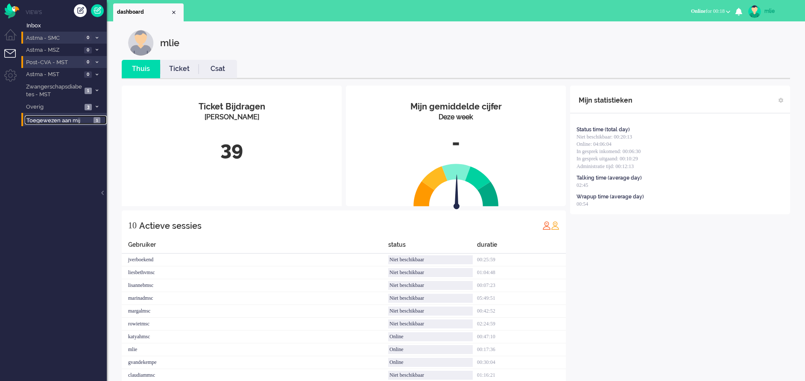
click at [65, 117] on span "Toegewezen aan mij" at bounding box center [58, 121] width 65 height 8
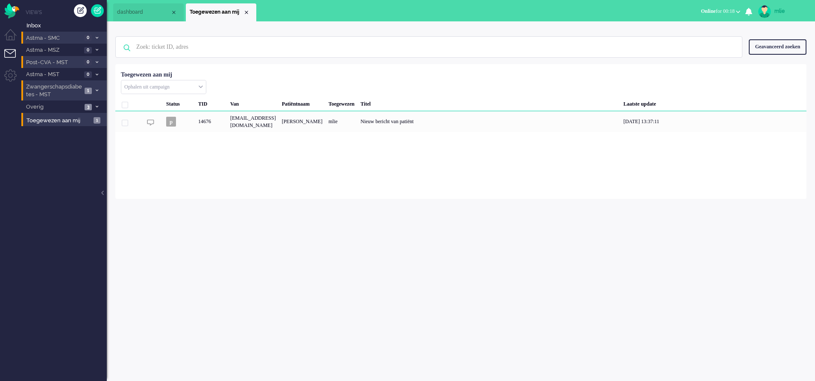
click at [99, 88] on span at bounding box center [97, 90] width 6 height 5
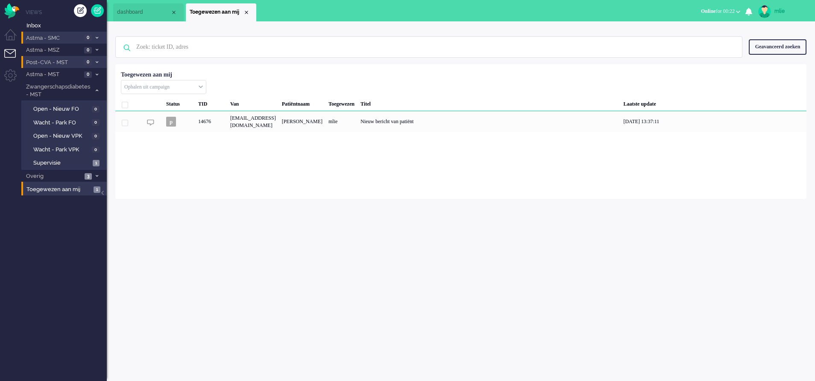
click at [99, 62] on span at bounding box center [97, 62] width 6 height 5
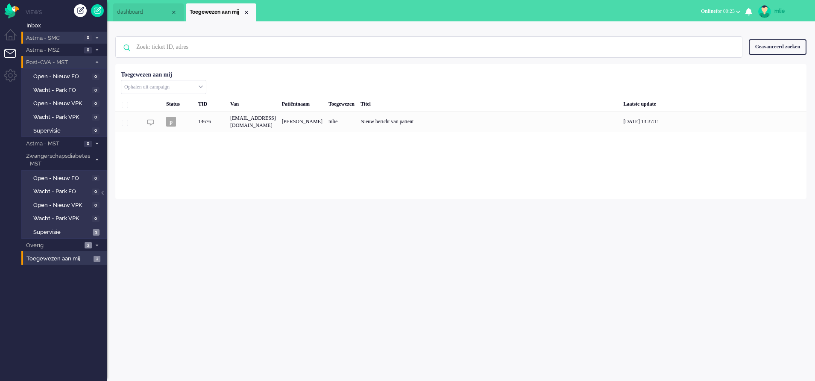
click at [96, 61] on icon at bounding box center [97, 62] width 3 height 3
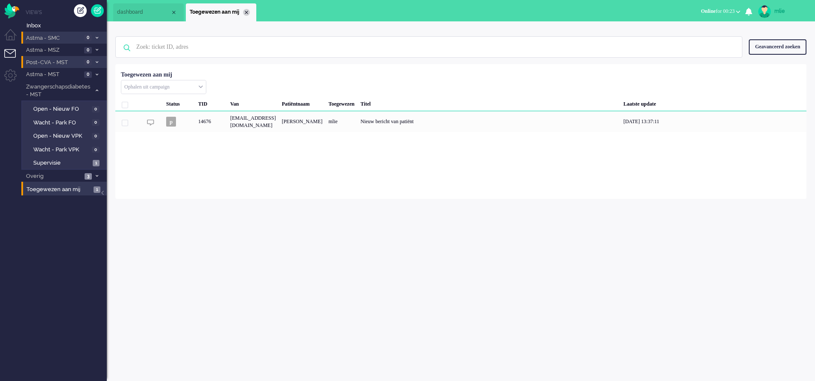
click at [248, 12] on div "Close tab" at bounding box center [246, 12] width 7 height 7
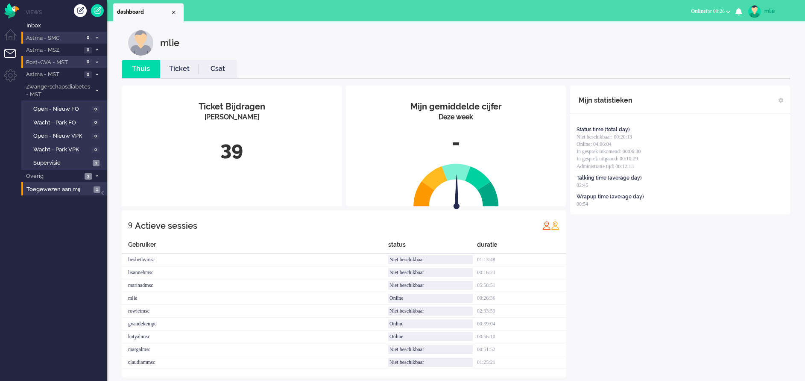
click at [96, 61] on icon at bounding box center [97, 62] width 3 height 3
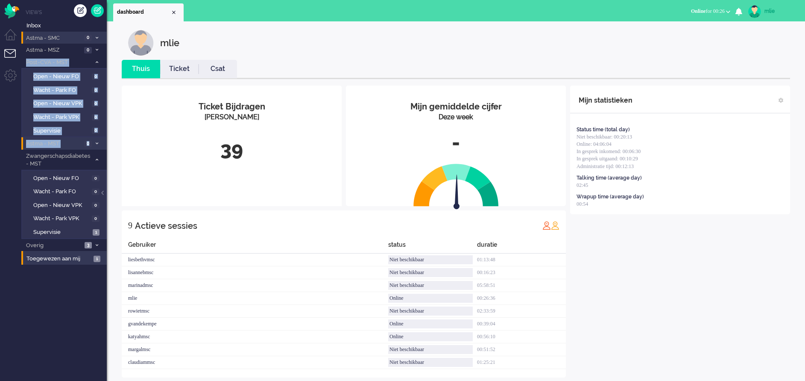
drag, startPoint x: 24, startPoint y: 58, endPoint x: 106, endPoint y: 148, distance: 121.0
click at [106, 148] on ul "Inbox Astma - SMC 0 Open - Nieuw FO 0 Wacht - Park FO 0 Open - Nieuw VPK 0 Wach…" at bounding box center [63, 141] width 85 height 247
drag, startPoint x: 106, startPoint y: 148, endPoint x: 69, endPoint y: 106, distance: 55.4
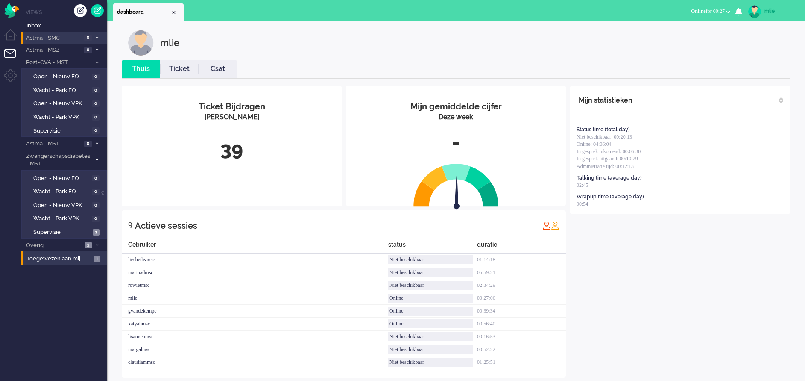
click at [354, 41] on div "mlie" at bounding box center [462, 43] width 669 height 26
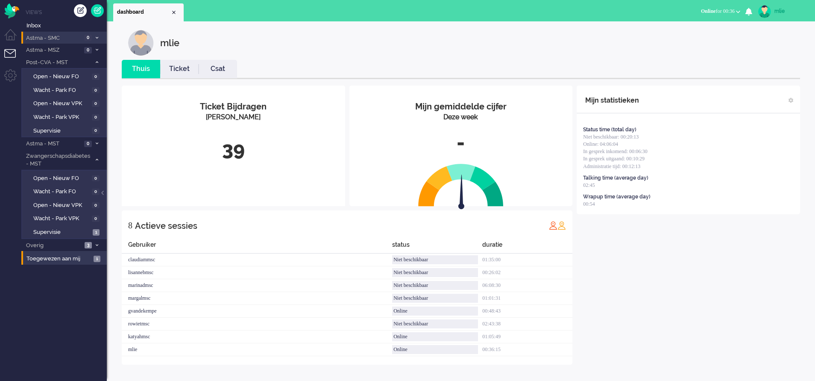
click at [97, 62] on icon at bounding box center [97, 62] width 3 height 3
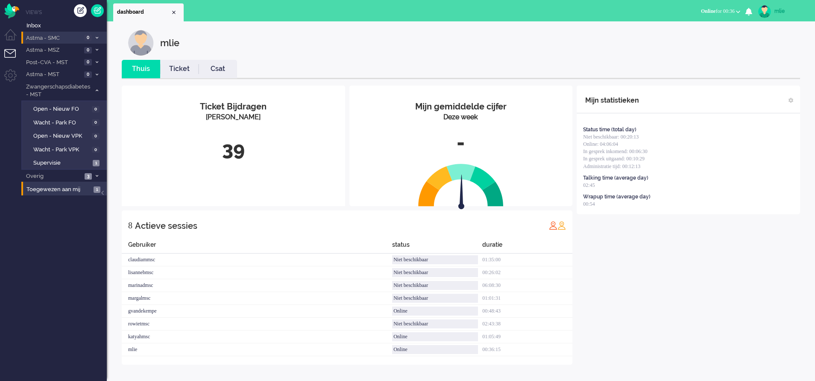
click at [182, 69] on link "Ticket" at bounding box center [179, 69] width 38 height 10
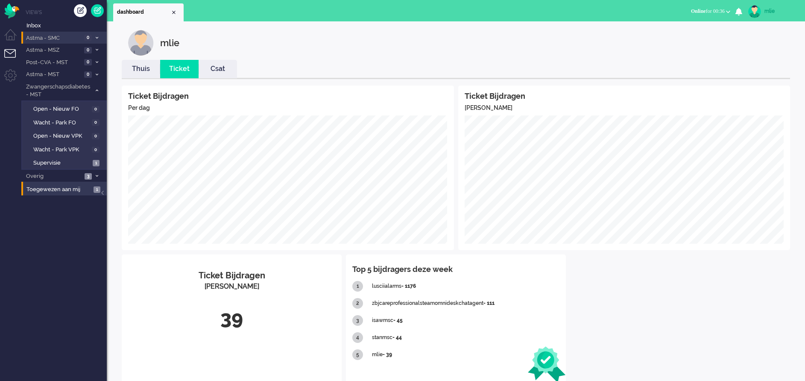
click at [142, 71] on link "Thuis" at bounding box center [141, 69] width 38 height 10
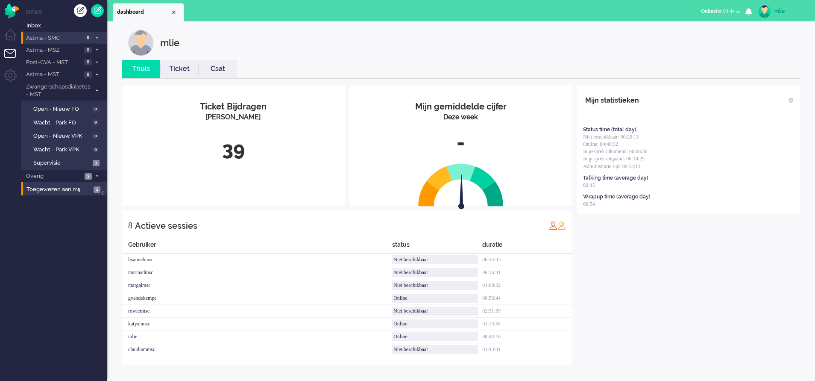
click at [183, 67] on link "Ticket" at bounding box center [179, 69] width 38 height 10
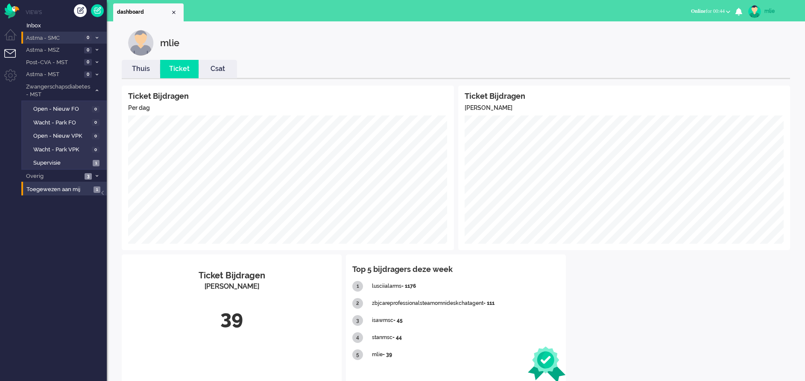
click at [143, 70] on link "Thuis" at bounding box center [141, 69] width 38 height 10
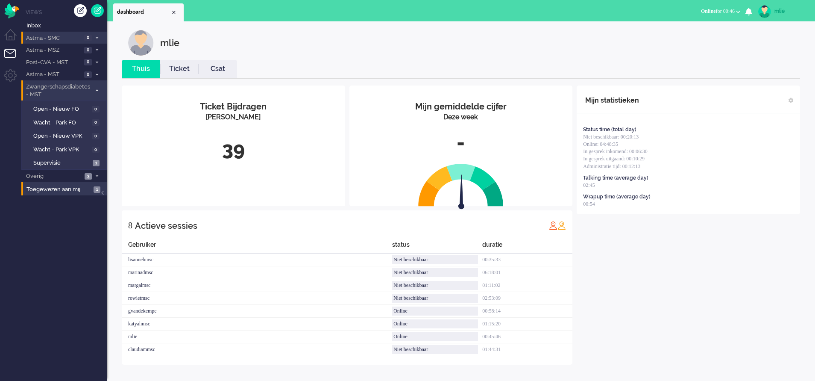
click at [94, 88] on span at bounding box center [97, 90] width 6 height 5
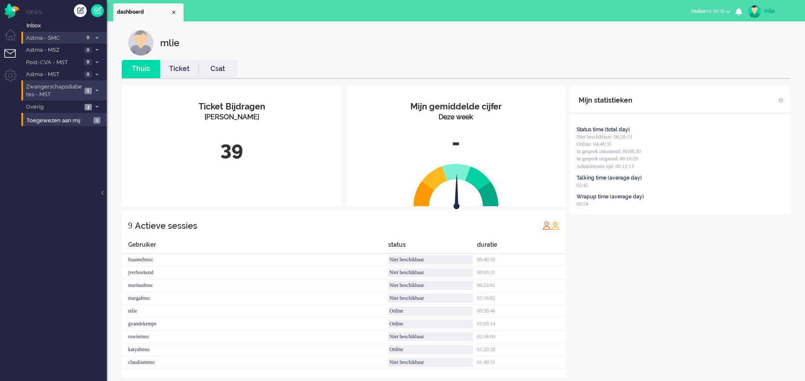
click at [94, 88] on li "Zwangerschapsdiabetes - MST 1" at bounding box center [63, 90] width 85 height 20
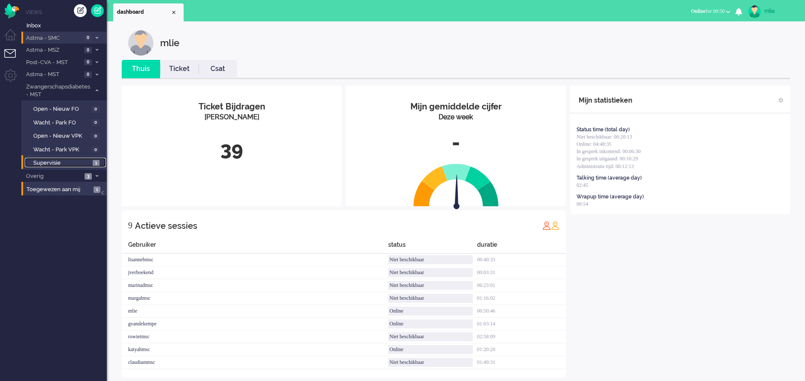
click at [66, 160] on span "Supervisie" at bounding box center [61, 163] width 57 height 8
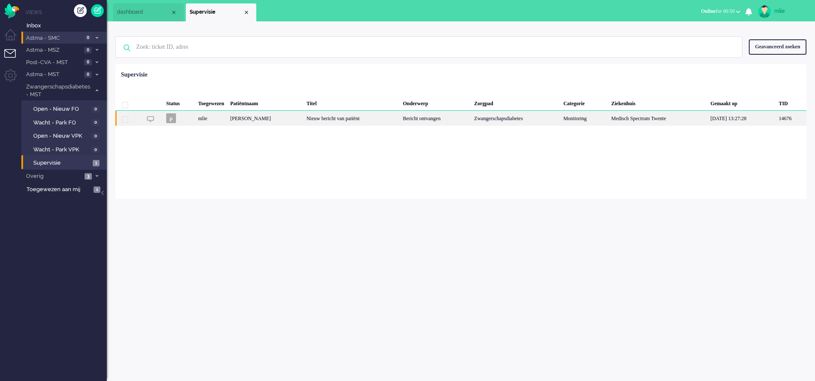
click at [400, 119] on div "Nieuw bericht van patiënt" at bounding box center [351, 118] width 97 height 15
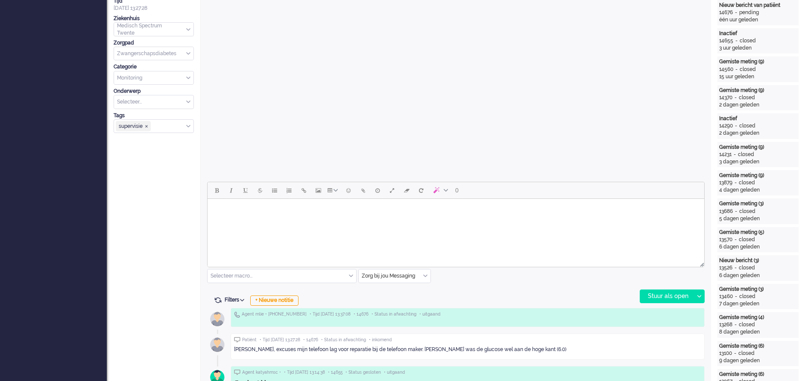
scroll to position [286, 0]
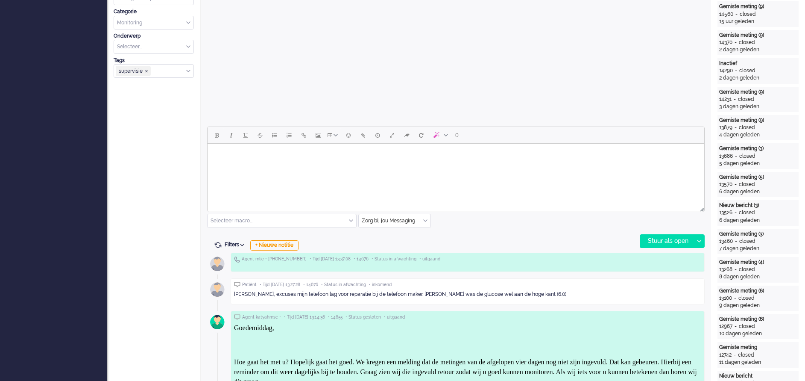
click at [268, 165] on html at bounding box center [456, 155] width 497 height 22
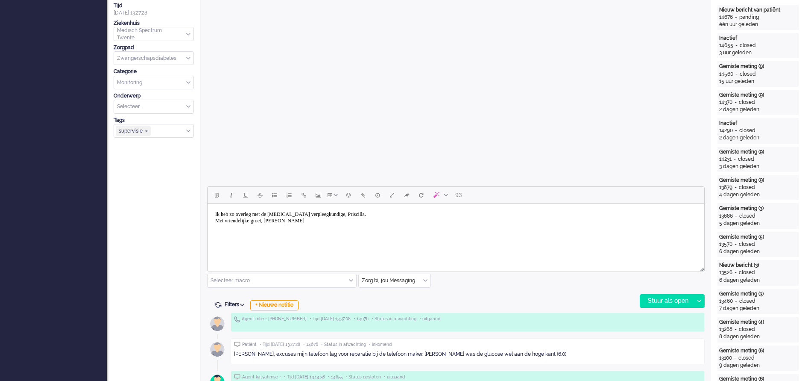
scroll to position [256, 0]
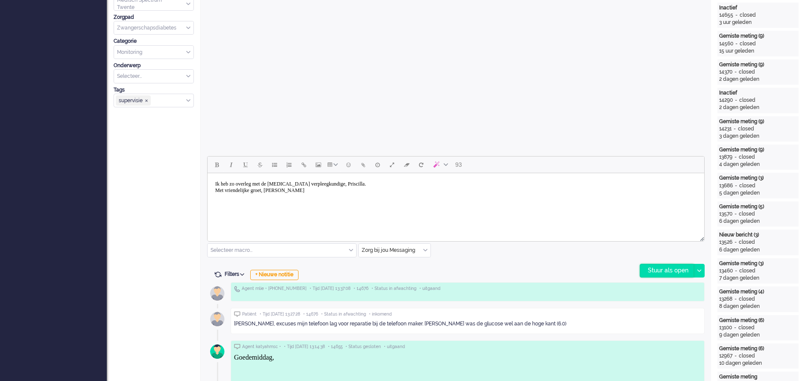
click at [661, 267] on div "Stuur als open" at bounding box center [666, 270] width 53 height 13
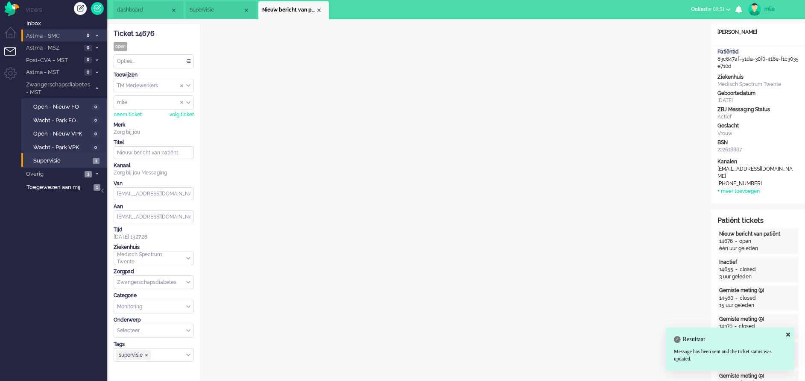
scroll to position [0, 0]
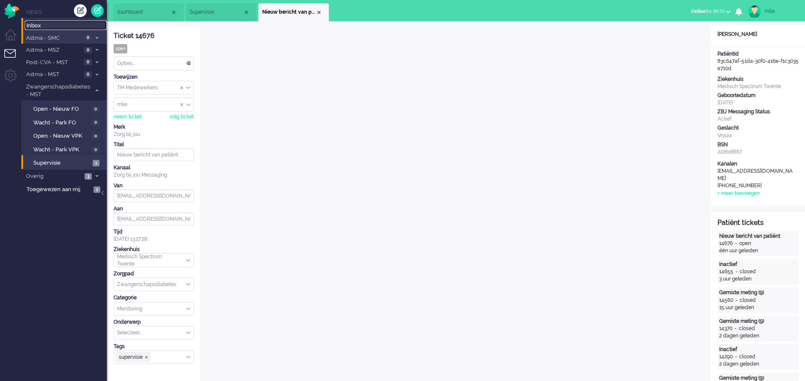
click at [41, 27] on span "Inbox" at bounding box center [66, 26] width 80 height 8
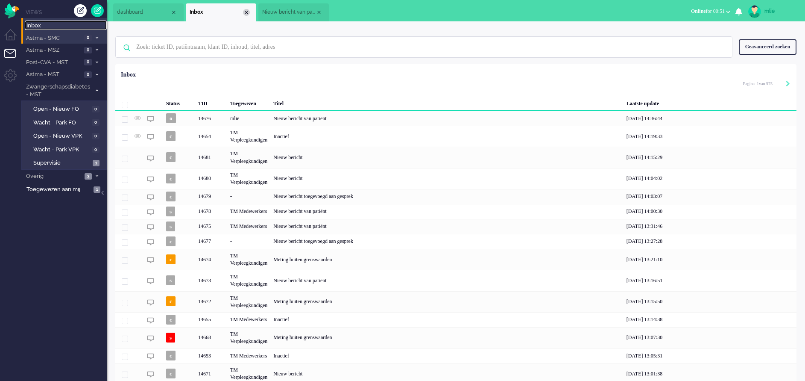
click at [246, 10] on div "Close tab" at bounding box center [246, 12] width 7 height 7
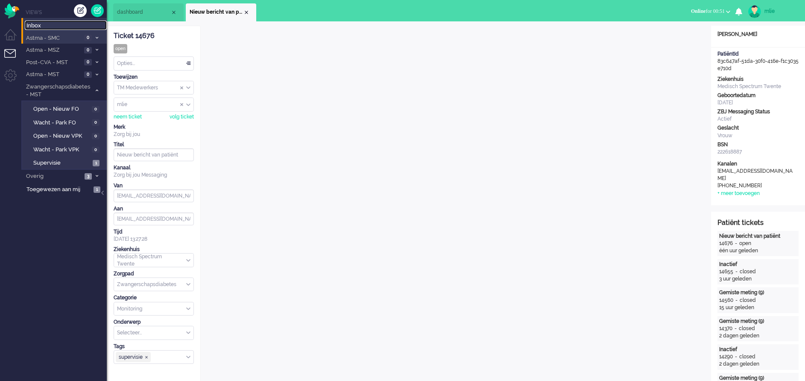
click at [250, 10] on li "Nieuw bericht van patiënt" at bounding box center [221, 12] width 70 height 18
click at [190, 61] on div "Opties..." at bounding box center [153, 63] width 79 height 13
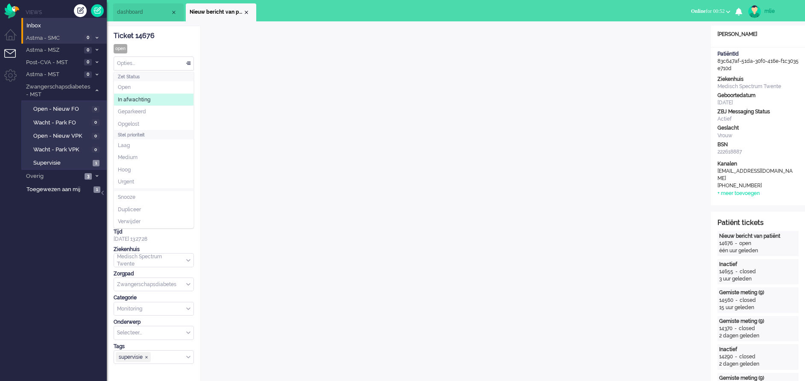
click at [158, 95] on li "In afwachting" at bounding box center [153, 100] width 79 height 12
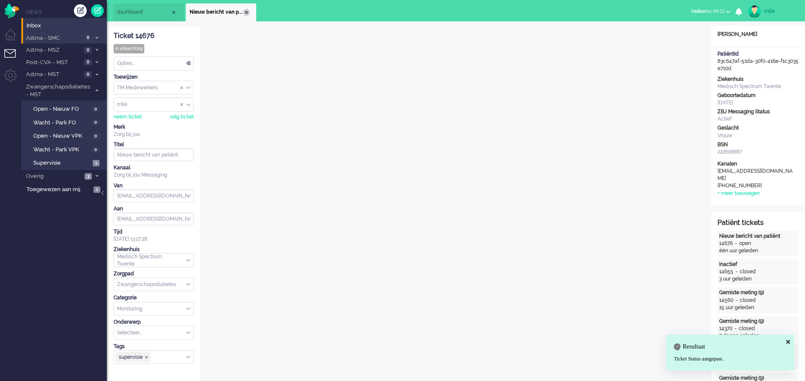
click at [247, 15] on div "Close tab" at bounding box center [246, 12] width 7 height 7
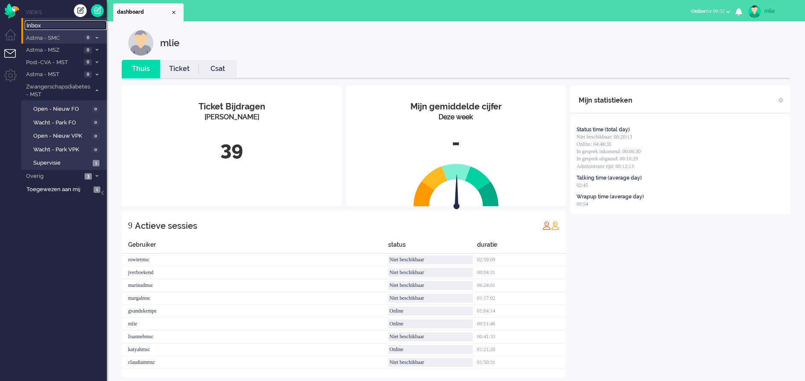
click at [67, 23] on span "Inbox" at bounding box center [66, 26] width 80 height 8
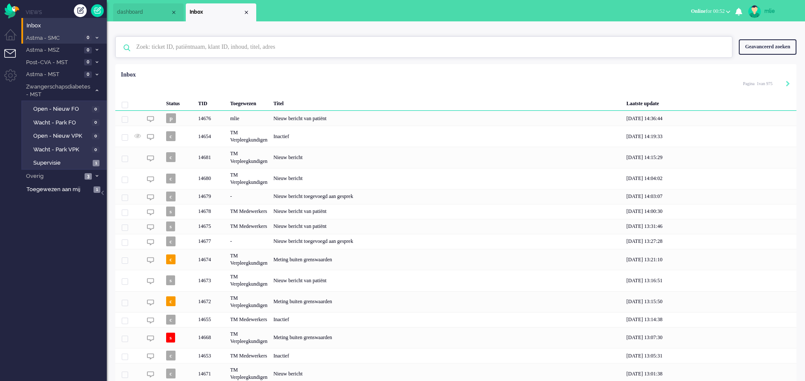
click at [182, 50] on input "text" at bounding box center [425, 47] width 591 height 21
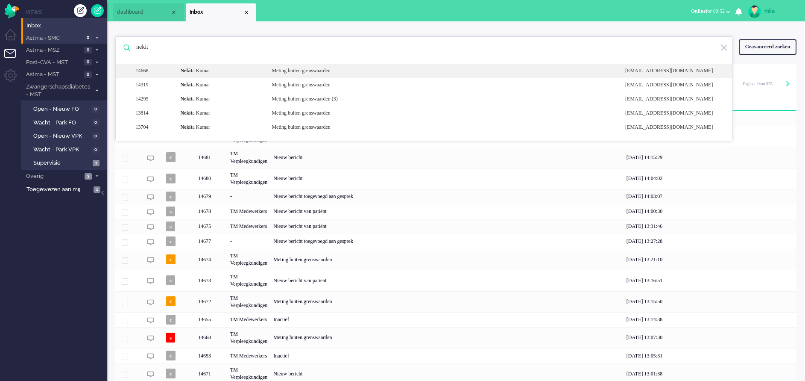
type input "nekit"
click at [355, 70] on div "Meting buiten grenswaarden" at bounding box center [442, 70] width 354 height 7
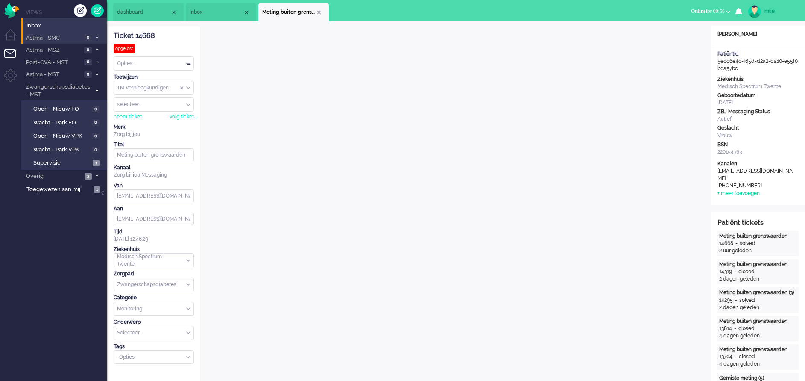
click at [155, 17] on li "dashboard" at bounding box center [148, 12] width 70 height 18
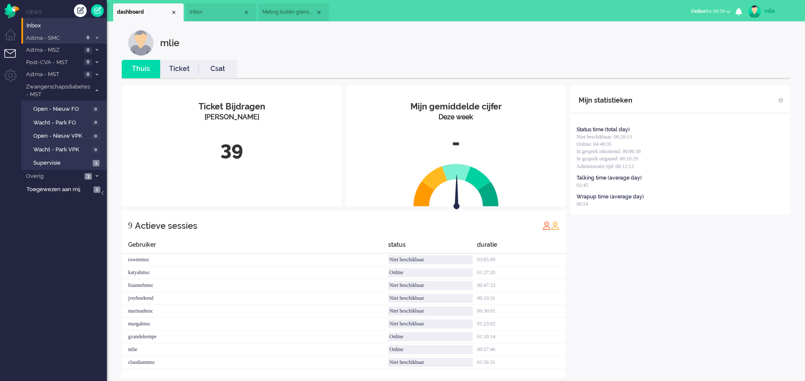
click at [232, 18] on li "Inbox" at bounding box center [221, 12] width 70 height 18
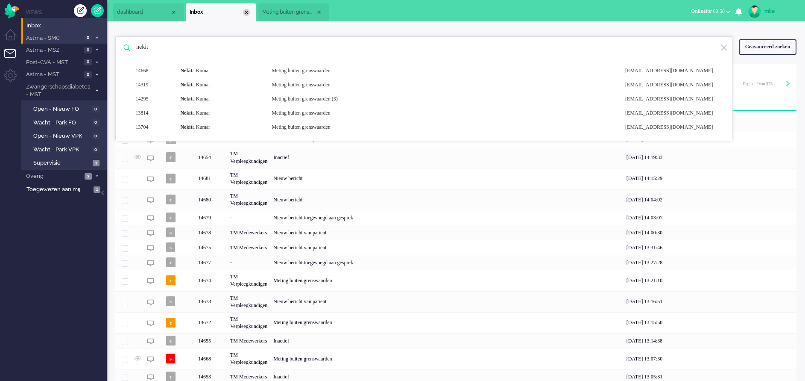
click at [244, 12] on div "Close tab" at bounding box center [246, 12] width 7 height 7
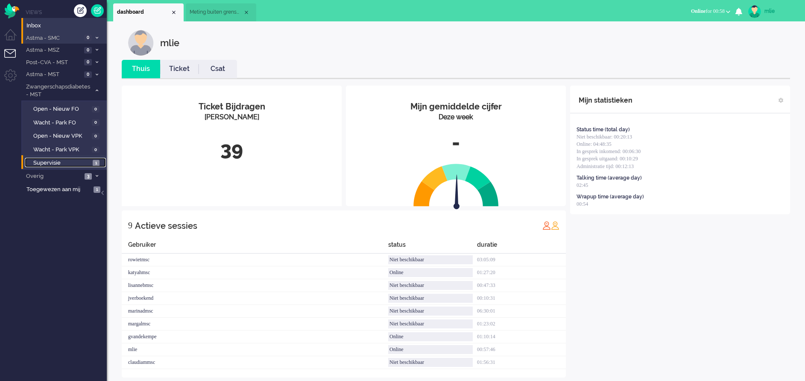
click at [69, 161] on span "Supervisie" at bounding box center [61, 163] width 57 height 8
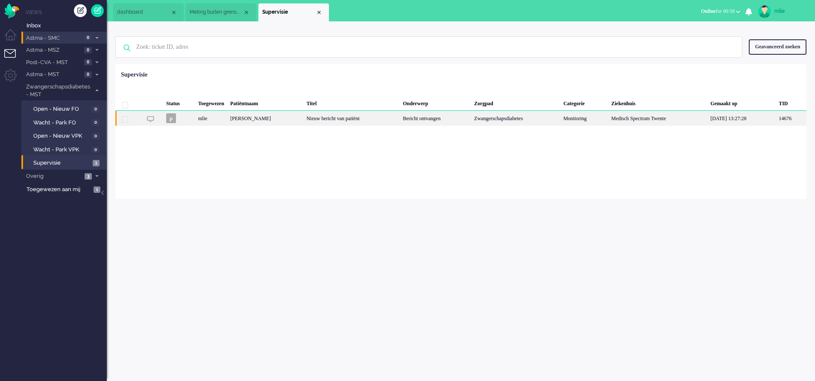
click at [352, 112] on div "Nieuw bericht van patiënt" at bounding box center [351, 118] width 97 height 15
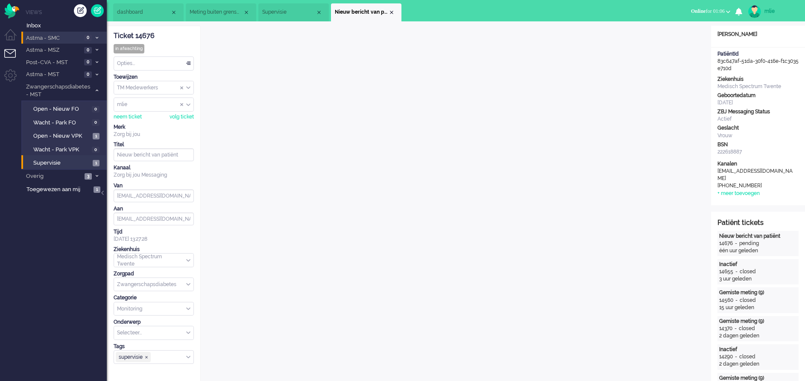
click at [279, 12] on span "Supervisie" at bounding box center [288, 12] width 53 height 7
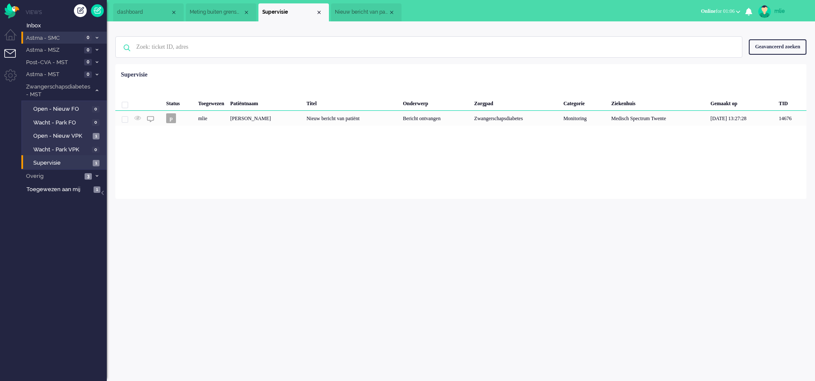
click at [367, 11] on span "Nieuw bericht van patiënt" at bounding box center [361, 12] width 53 height 7
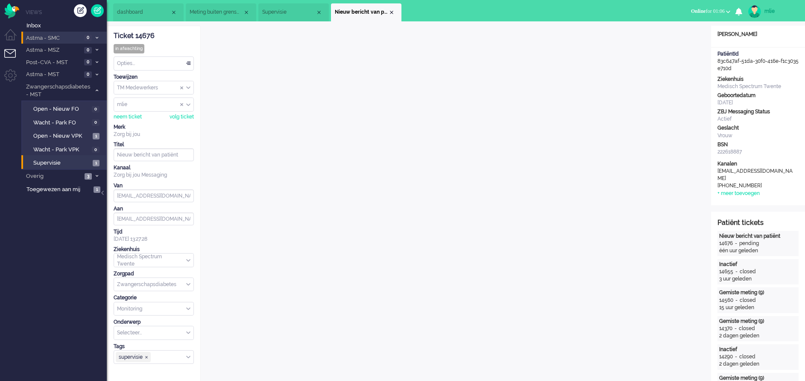
click at [223, 15] on span "Meting buiten grenswaarden" at bounding box center [216, 12] width 53 height 7
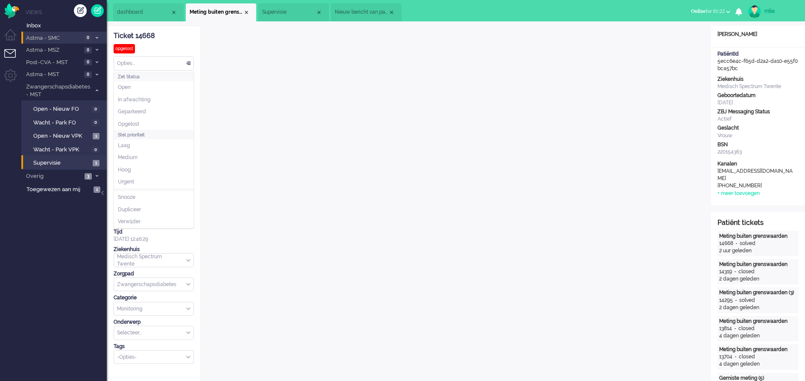
click at [190, 59] on div "Opties..." at bounding box center [153, 63] width 79 height 13
click at [138, 122] on span "Opgelost" at bounding box center [128, 123] width 21 height 7
click at [161, 102] on input "Assign User" at bounding box center [153, 104] width 79 height 13
type input "st"
click at [135, 142] on span "stanmsc" at bounding box center [128, 141] width 21 height 7
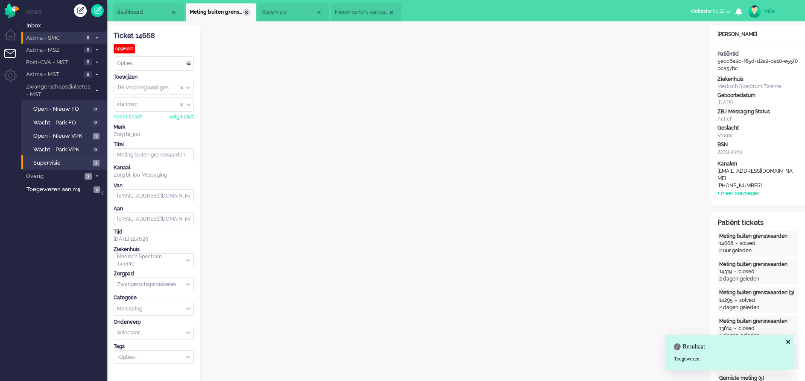
click at [248, 14] on div "Close tab" at bounding box center [246, 12] width 7 height 7
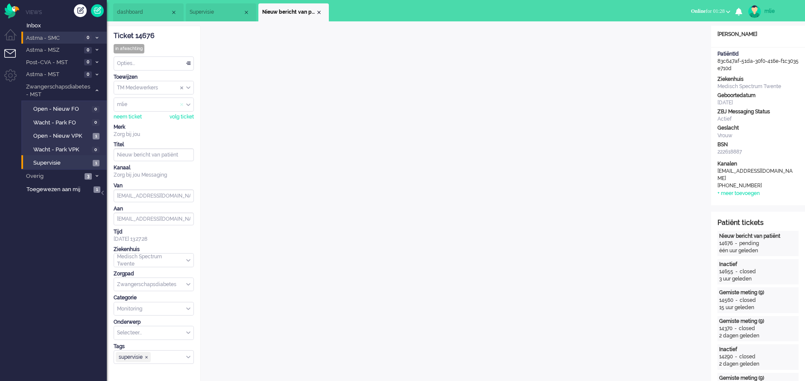
click at [181, 104] on span "Assign User" at bounding box center [181, 105] width 3 height 6
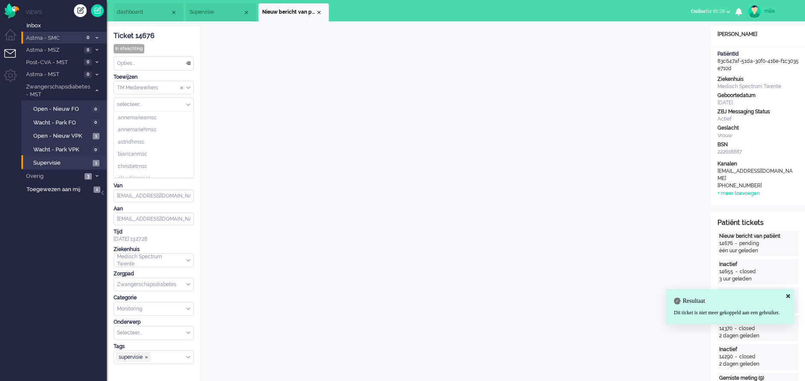
click at [159, 102] on input "Assign User" at bounding box center [153, 104] width 79 height 13
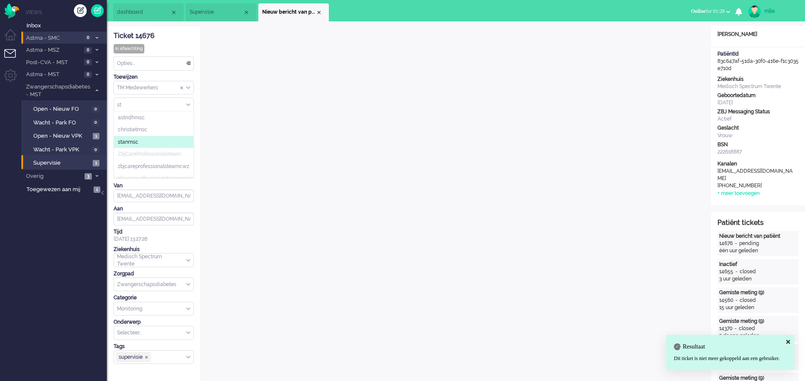
type input "st"
click at [135, 140] on span "stanmsc" at bounding box center [128, 141] width 21 height 7
click at [189, 61] on div "Opties..." at bounding box center [153, 63] width 79 height 13
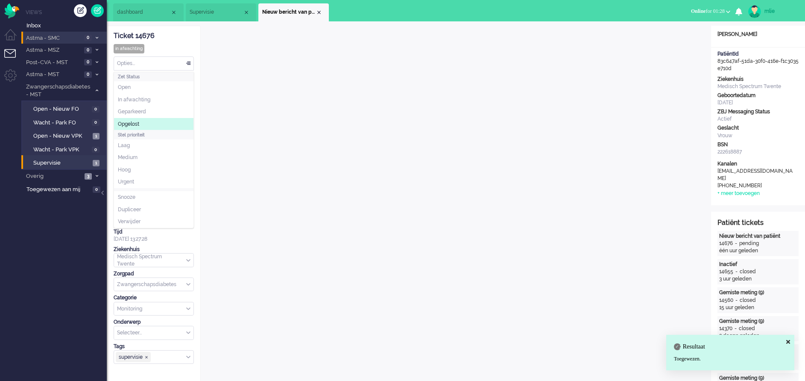
click at [127, 122] on span "Opgelost" at bounding box center [128, 123] width 21 height 7
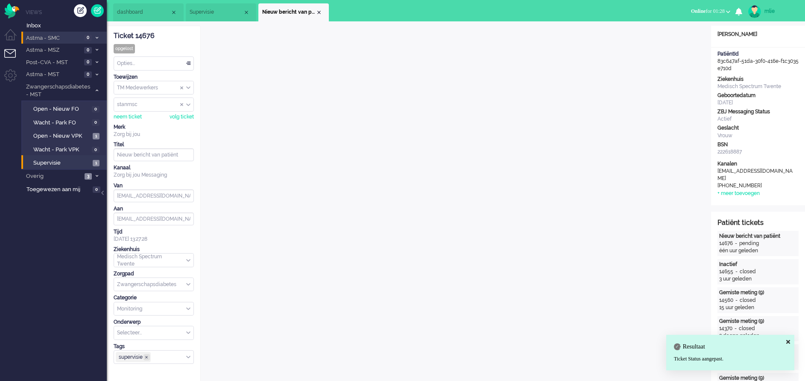
click at [149, 356] on span "supervisie ❎" at bounding box center [147, 357] width 4 height 4
click at [317, 11] on div "Close tab" at bounding box center [319, 12] width 7 height 7
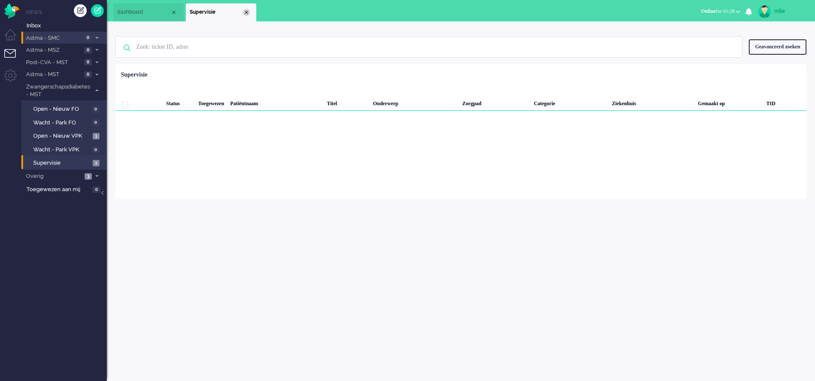
click at [248, 12] on div "Close tab" at bounding box center [246, 12] width 7 height 7
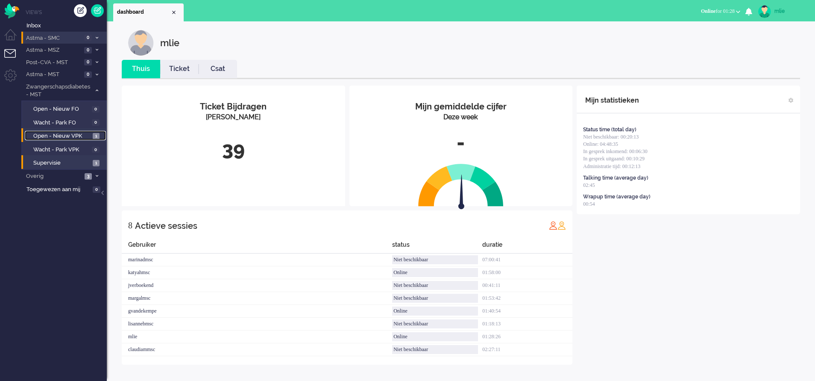
click at [50, 132] on span "Open - Nieuw VPK" at bounding box center [61, 136] width 57 height 8
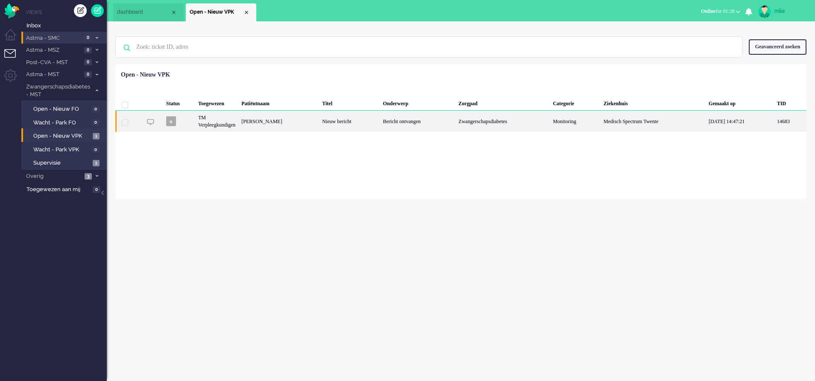
click at [455, 118] on div "Zwangerschapsdiabetes" at bounding box center [502, 121] width 94 height 21
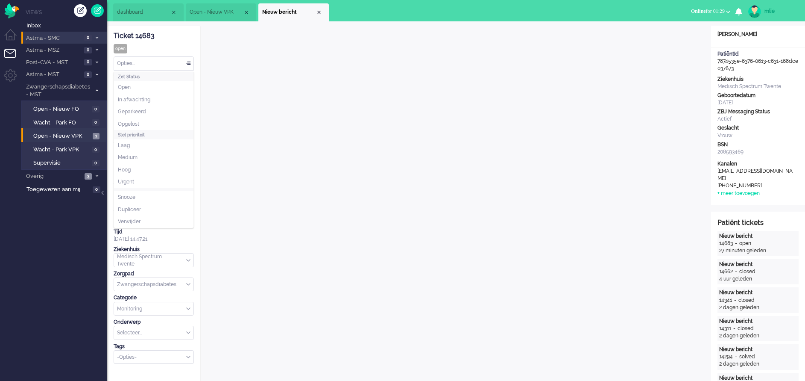
click at [190, 64] on div "Opties..." at bounding box center [153, 63] width 79 height 13
click at [129, 123] on span "Opgelost" at bounding box center [128, 123] width 21 height 7
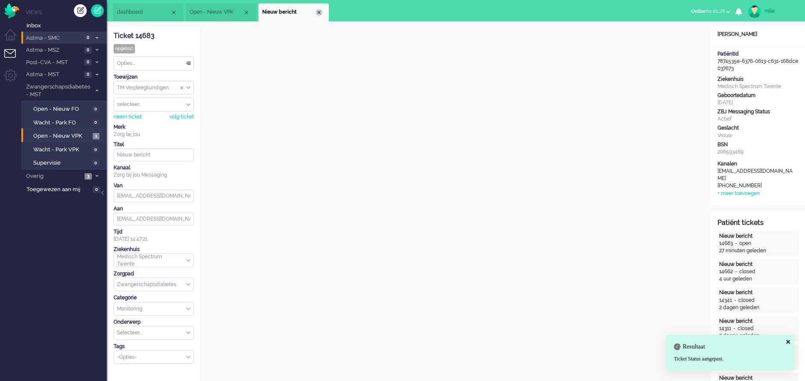
click at [318, 13] on div "Close tab" at bounding box center [319, 12] width 7 height 7
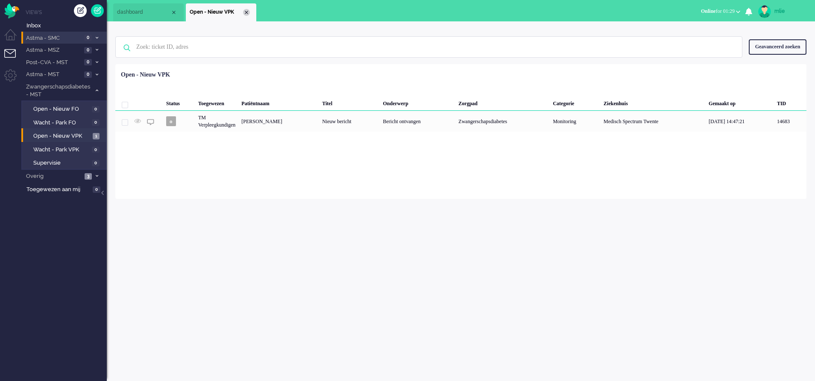
click at [247, 12] on div "Close tab" at bounding box center [246, 12] width 7 height 7
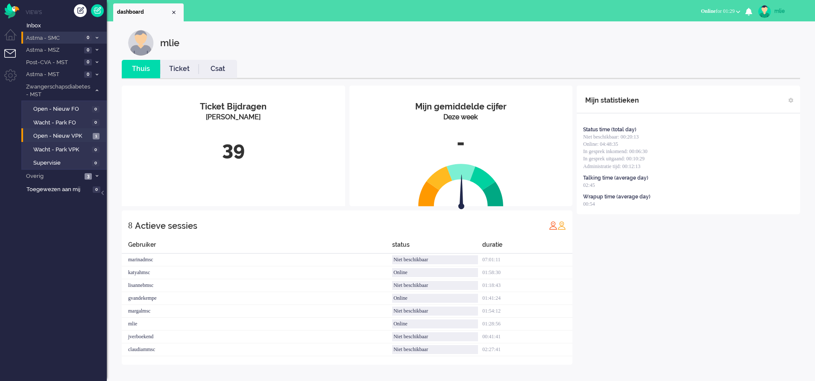
click at [173, 69] on link "Ticket" at bounding box center [179, 69] width 38 height 10
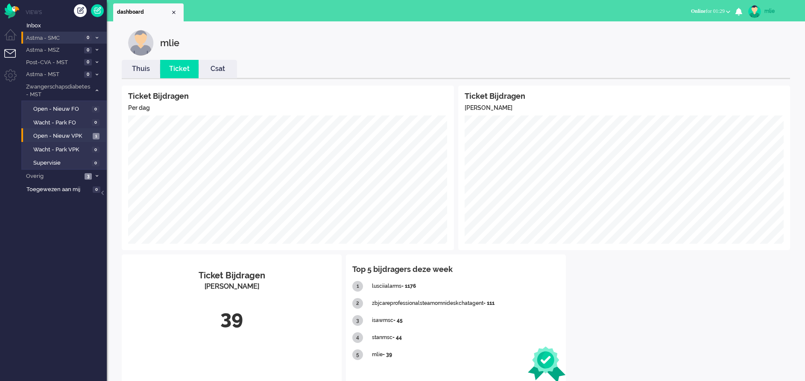
click at [139, 68] on link "Thuis" at bounding box center [141, 69] width 38 height 10
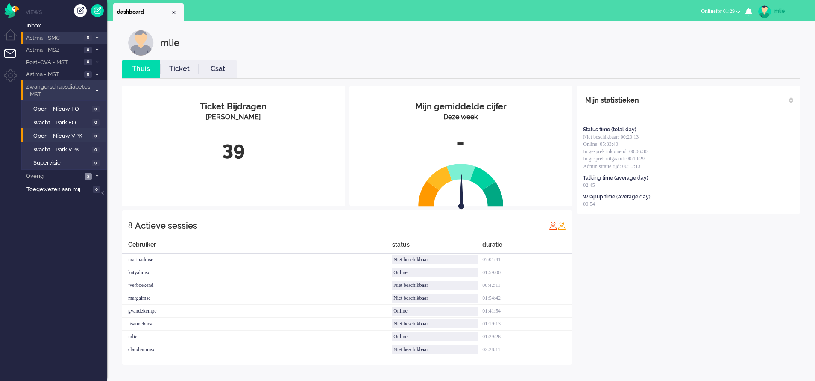
click at [97, 89] on icon at bounding box center [97, 90] width 3 height 3
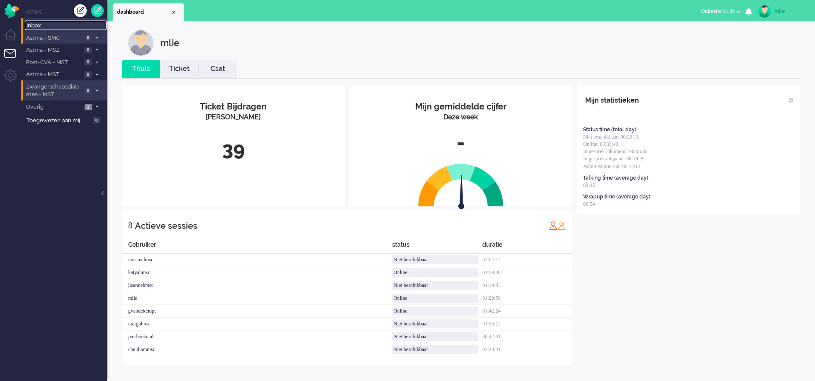
click at [49, 25] on span "Inbox" at bounding box center [66, 26] width 80 height 8
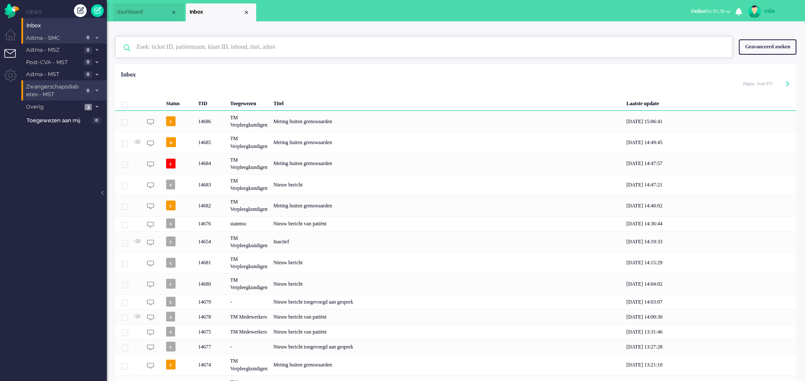
click at [174, 48] on input "text" at bounding box center [425, 47] width 591 height 21
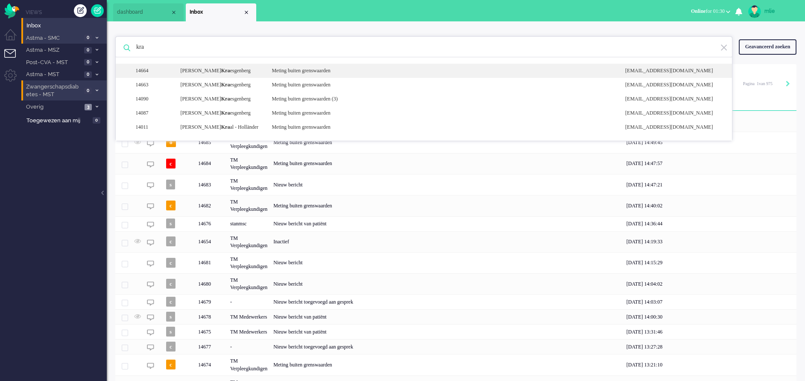
type input "kra"
click at [315, 68] on div "Meting buiten grenswaarden" at bounding box center [442, 70] width 354 height 7
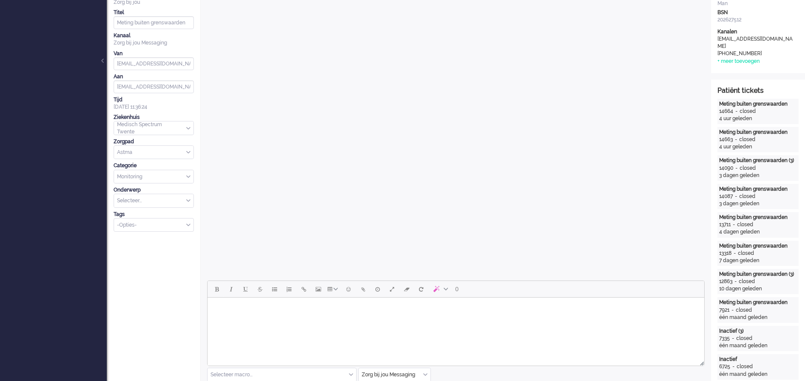
scroll to position [256, 0]
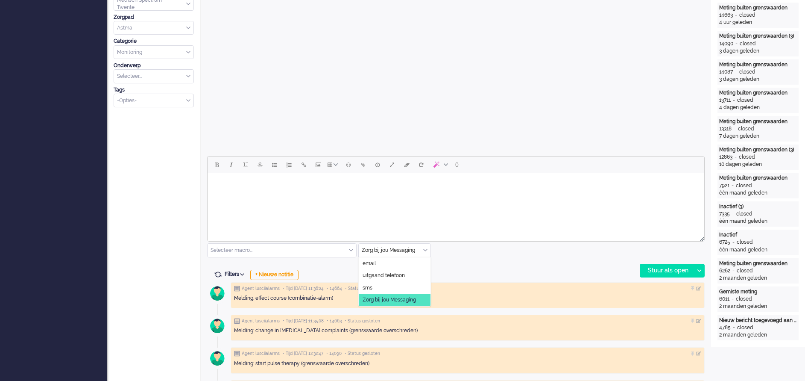
click at [428, 248] on input "text" at bounding box center [395, 250] width 72 height 13
click at [396, 271] on li "uitgaand telefoon" at bounding box center [395, 275] width 72 height 12
click at [657, 268] on div "Stuur als open" at bounding box center [666, 270] width 53 height 13
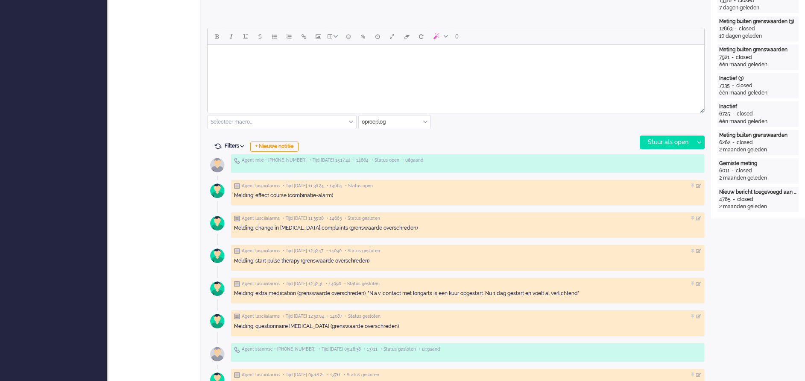
scroll to position [320, 0]
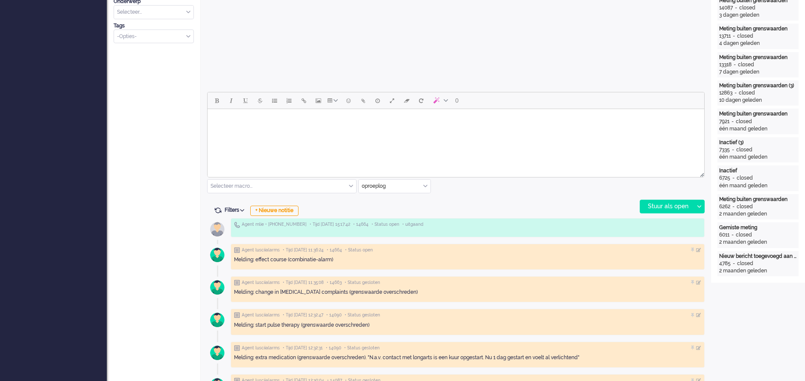
click at [352, 185] on div "Selecteer macro..." at bounding box center [282, 185] width 149 height 13
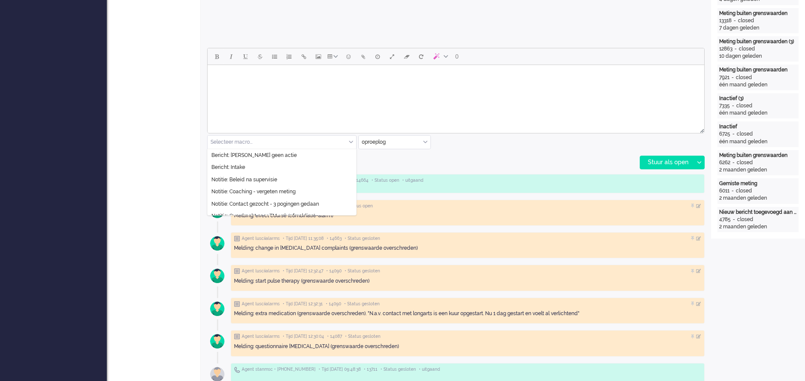
scroll to position [385, 0]
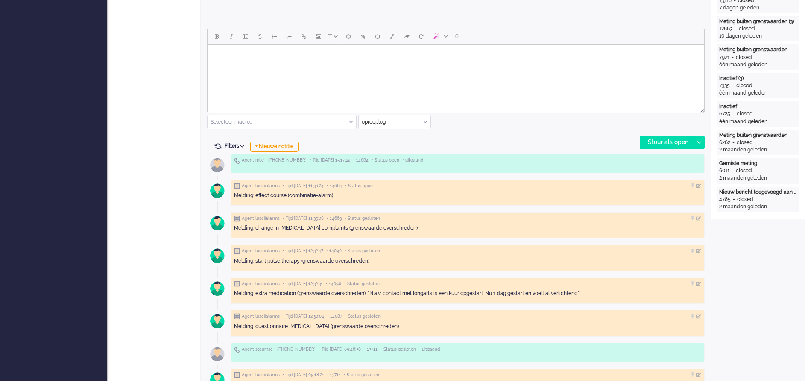
click at [737, 257] on div "Open custom software Patiëntnaam [PERSON_NAME] PatiëntId 9aab5ddf-a006-6717-5bd…" at bounding box center [758, 330] width 94 height 1379
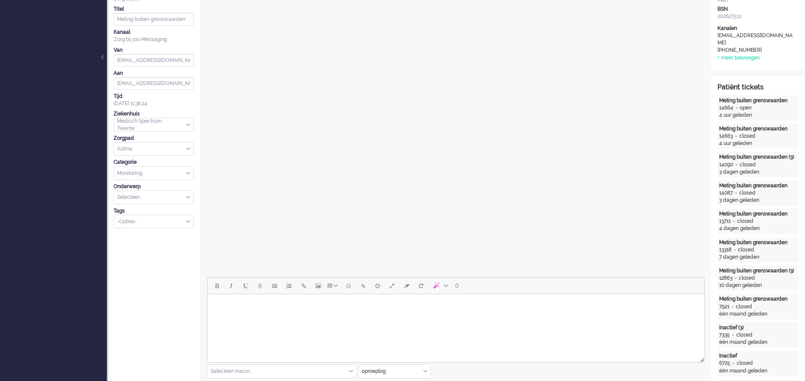
scroll to position [192, 0]
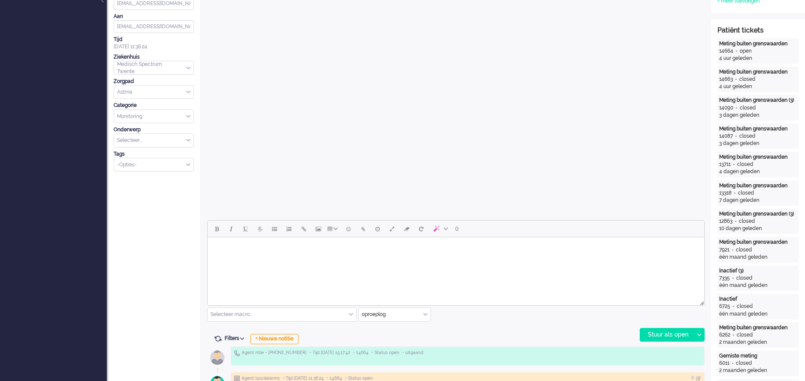
click at [231, 253] on body "Rich Text Area. Press ALT-0 for help." at bounding box center [456, 248] width 490 height 15
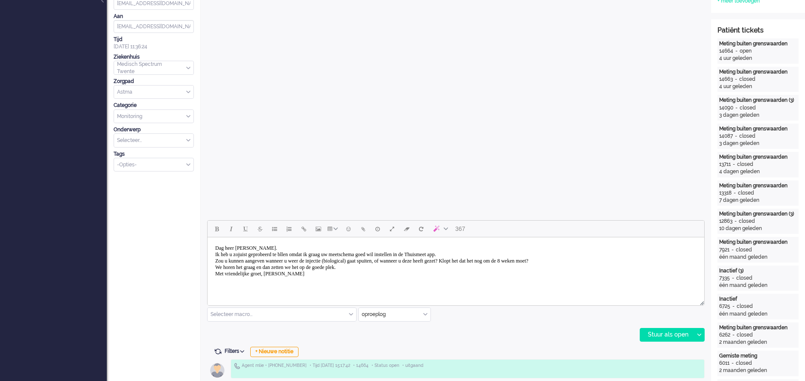
click at [254, 247] on body "Dag heer [PERSON_NAME]. Ik heb u zojuist geprobeerd te bllen omdat ik graag uw …" at bounding box center [456, 261] width 490 height 41
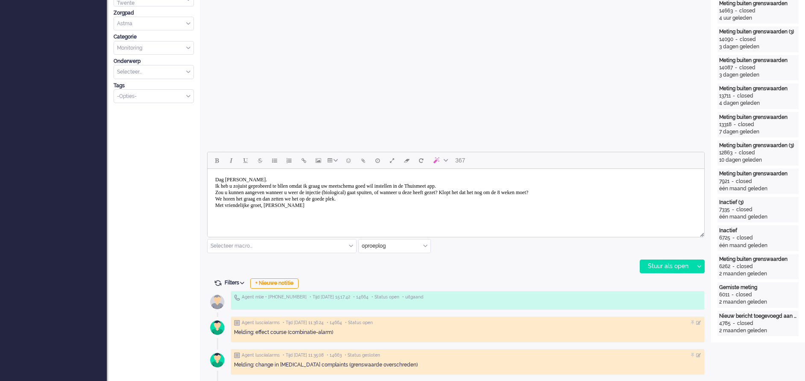
scroll to position [320, 0]
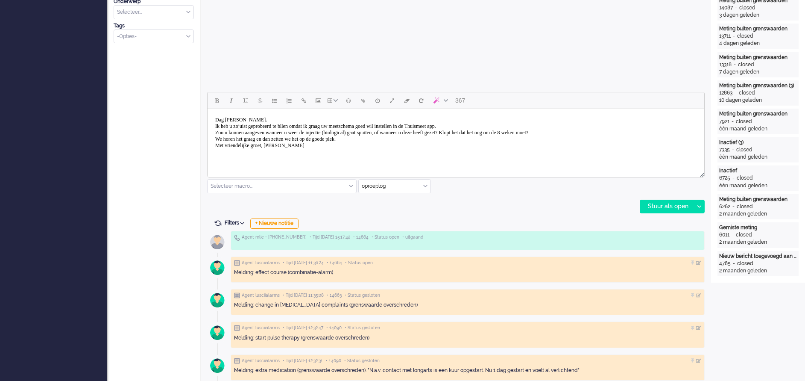
click at [298, 126] on body "Dag [PERSON_NAME]. Ik heb u zojuist geprobeerd te bllen omdat ik graag uw meets…" at bounding box center [456, 132] width 490 height 41
click at [326, 140] on body "Dag [PERSON_NAME]. Ik heb u zojuist geprobeerd te bellen omdat ik graag uw meet…" at bounding box center [456, 132] width 490 height 41
click at [663, 208] on div "Stuur als open" at bounding box center [666, 206] width 53 height 13
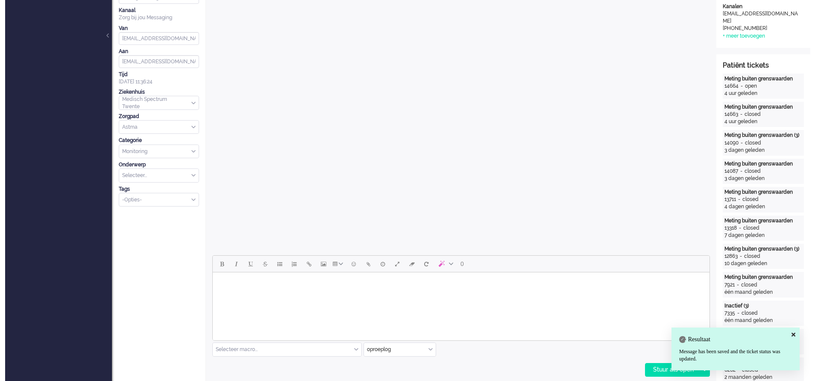
scroll to position [0, 0]
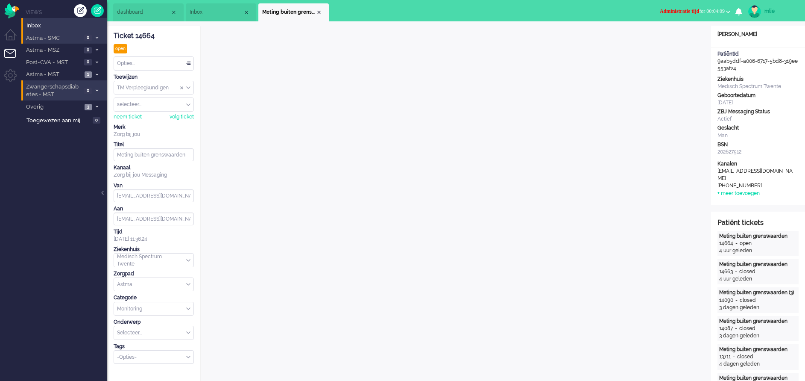
click at [672, 10] on span "Administratie tijd" at bounding box center [679, 11] width 39 height 6
click at [673, 37] on label "Online" at bounding box center [695, 38] width 68 height 7
click at [188, 62] on div "Opties..." at bounding box center [153, 63] width 79 height 13
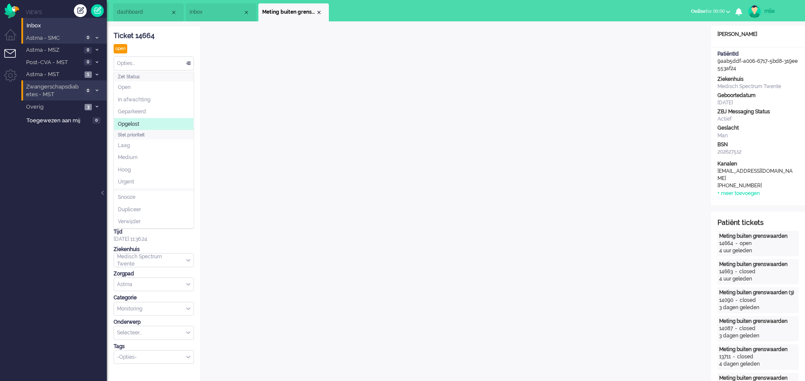
click at [136, 123] on span "Opgelost" at bounding box center [128, 123] width 21 height 7
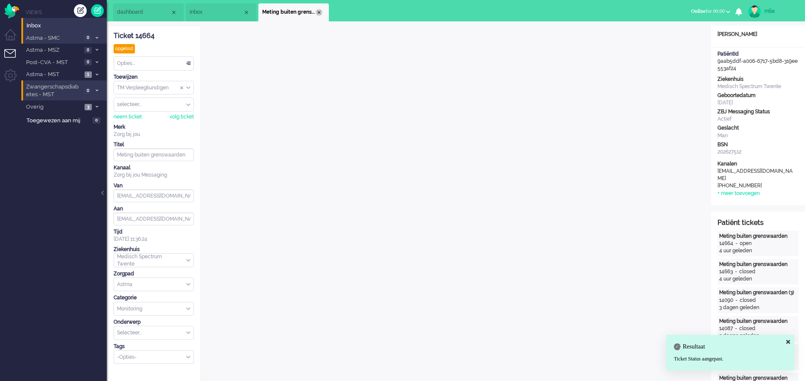
click at [320, 13] on div "Close tab" at bounding box center [319, 12] width 7 height 7
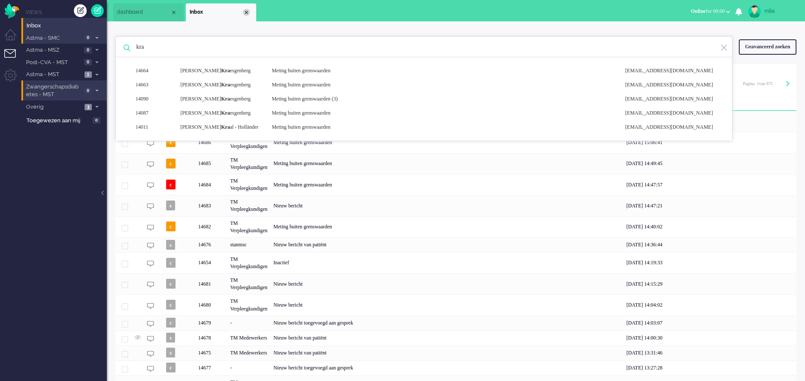
click at [246, 11] on div "Close tab" at bounding box center [246, 12] width 7 height 7
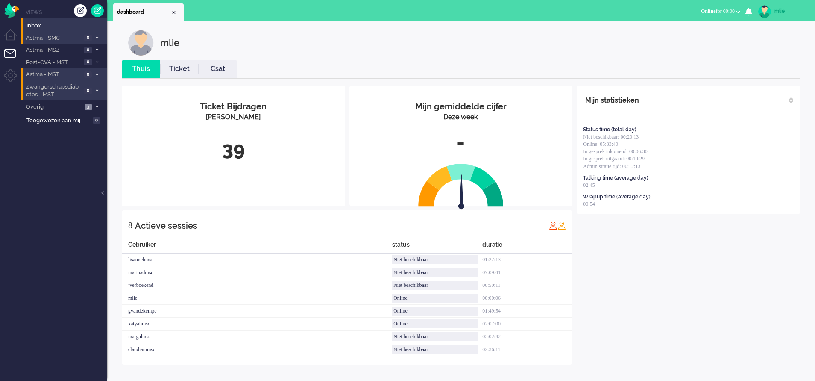
click at [92, 73] on li "Astma - MST 0" at bounding box center [63, 74] width 85 height 12
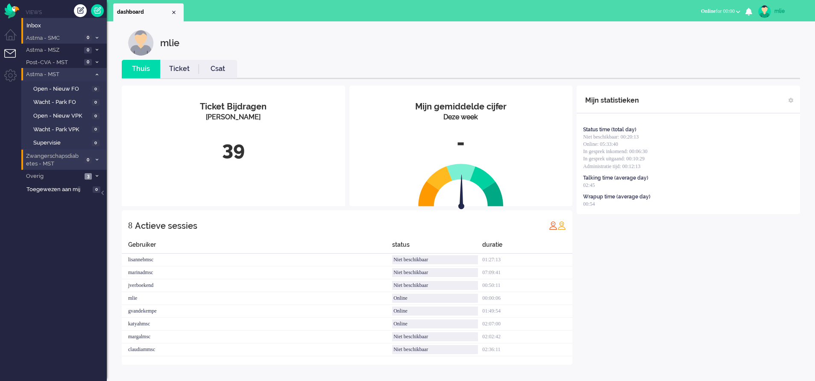
click at [97, 71] on li "Astma - MST 0" at bounding box center [63, 74] width 85 height 12
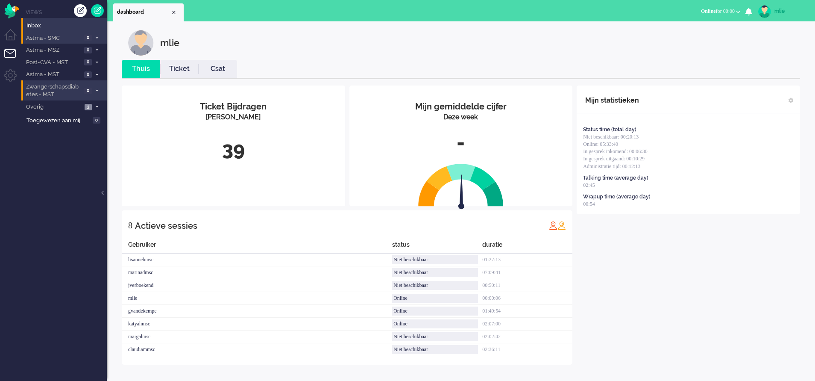
click at [179, 71] on link "Ticket" at bounding box center [179, 69] width 38 height 10
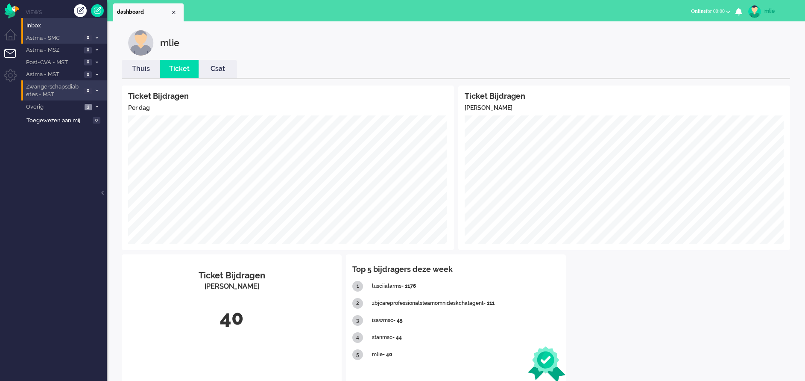
click at [135, 69] on link "Thuis" at bounding box center [141, 69] width 38 height 10
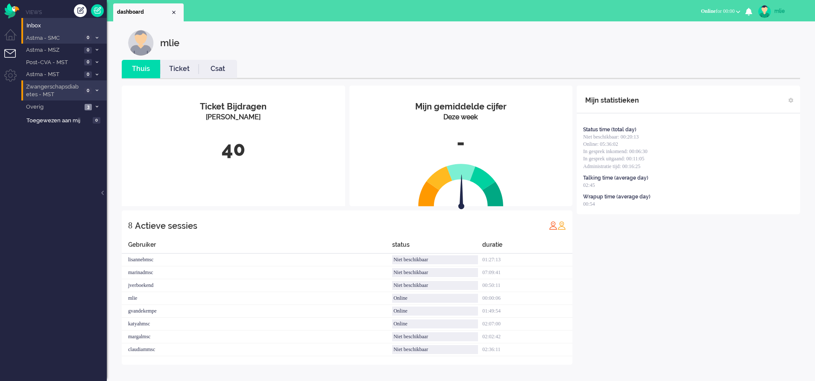
click at [177, 72] on link "Ticket" at bounding box center [179, 69] width 38 height 10
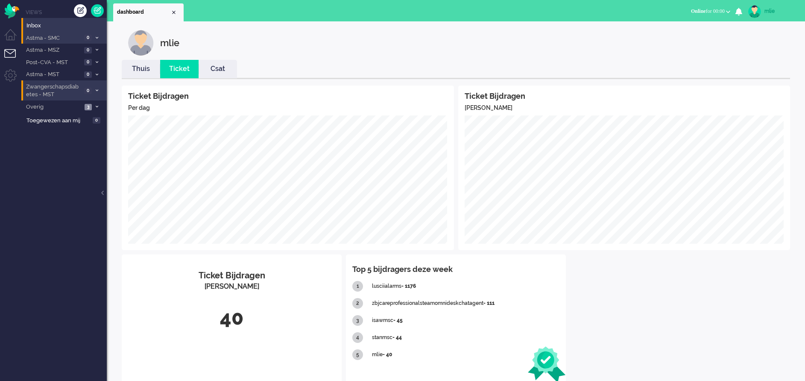
click at [741, 317] on div "Ticket Bijdragen Per dag Ticket Bijdragen Per Kanaal Ticket Bijdragen Per Kanaa…" at bounding box center [456, 233] width 669 height 297
click at [144, 70] on link "Thuis" at bounding box center [141, 69] width 38 height 10
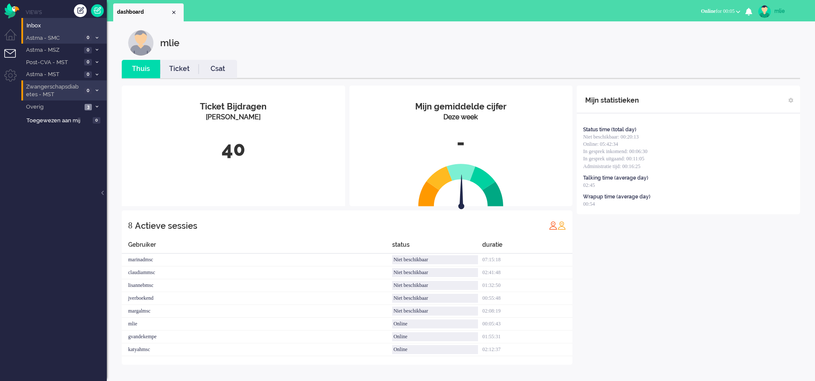
click at [98, 105] on span at bounding box center [97, 107] width 6 height 5
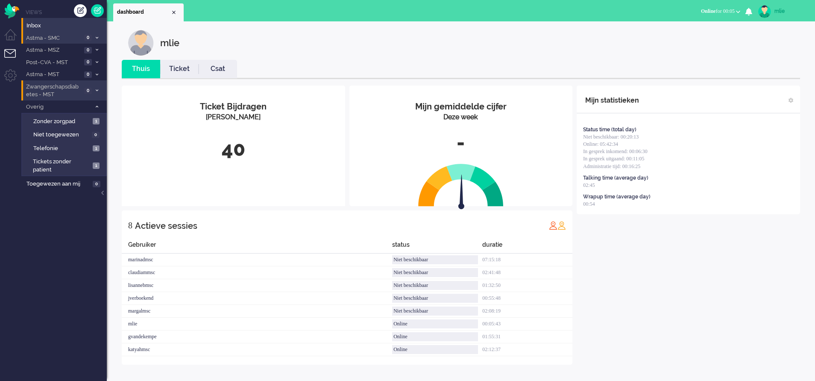
click at [98, 105] on span at bounding box center [97, 107] width 6 height 5
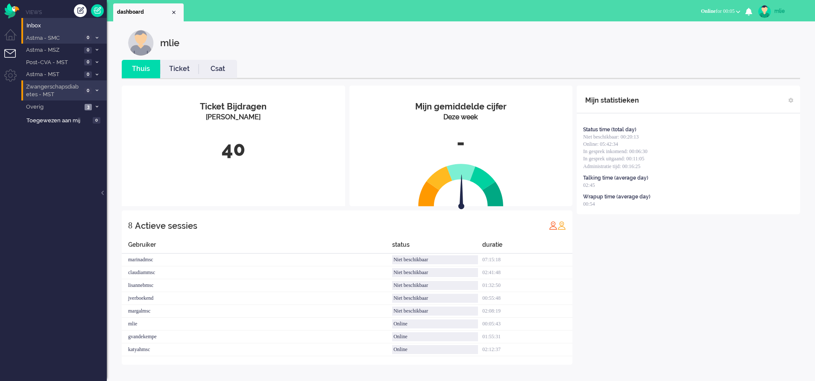
click at [763, 326] on div "Mijn statistieken Status time (total day) Niet beschikbaar: 00:20:13 Online: 05…" at bounding box center [688, 224] width 223 height 279
click at [175, 73] on link "Ticket" at bounding box center [179, 69] width 38 height 10
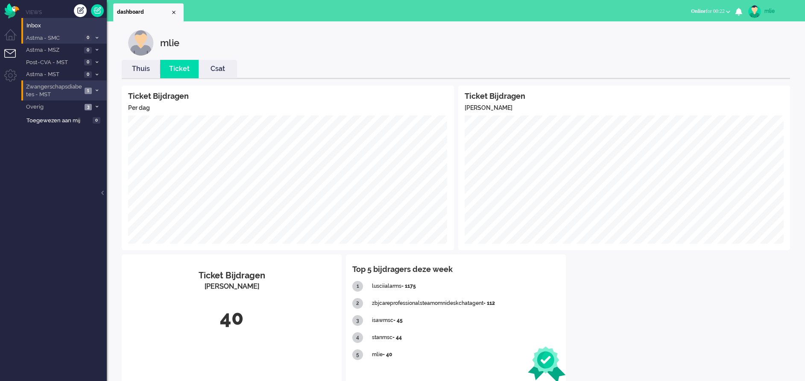
click at [145, 70] on link "Thuis" at bounding box center [141, 69] width 38 height 10
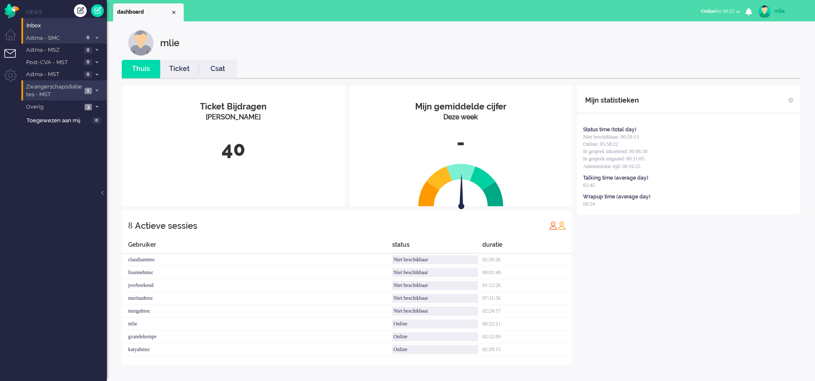
click at [177, 67] on link "Ticket" at bounding box center [179, 69] width 38 height 10
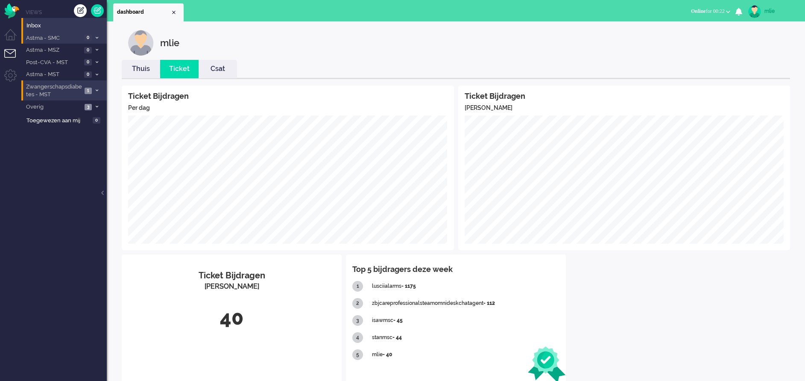
click at [702, 289] on div "Ticket Bijdragen Per dag Ticket Bijdragen Per Kanaal Ticket Bijdragen Per Kanaa…" at bounding box center [456, 233] width 669 height 297
click at [687, 5] on button "Online for 00:22" at bounding box center [711, 11] width 50 height 12
click at [684, 28] on label "Niet beschikbaar" at bounding box center [695, 28] width 68 height 7
click at [100, 89] on span at bounding box center [97, 90] width 6 height 5
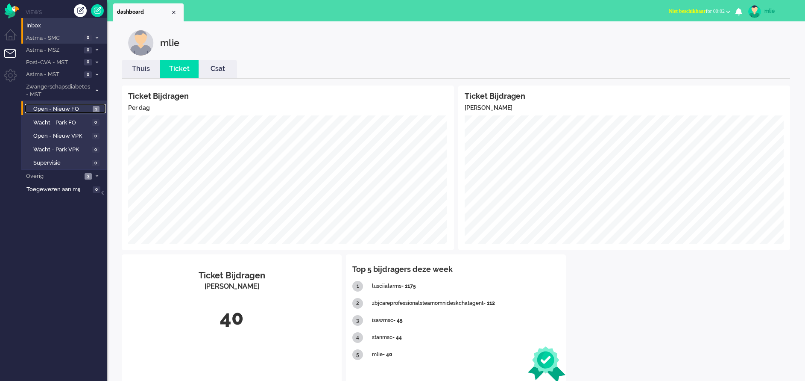
click at [55, 109] on span "Open - Nieuw FO" at bounding box center [61, 109] width 57 height 8
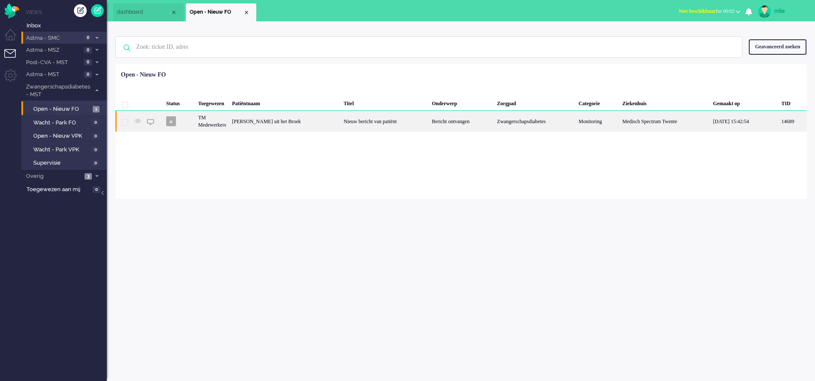
click at [295, 116] on div "[PERSON_NAME] uit het Broek" at bounding box center [285, 121] width 112 height 21
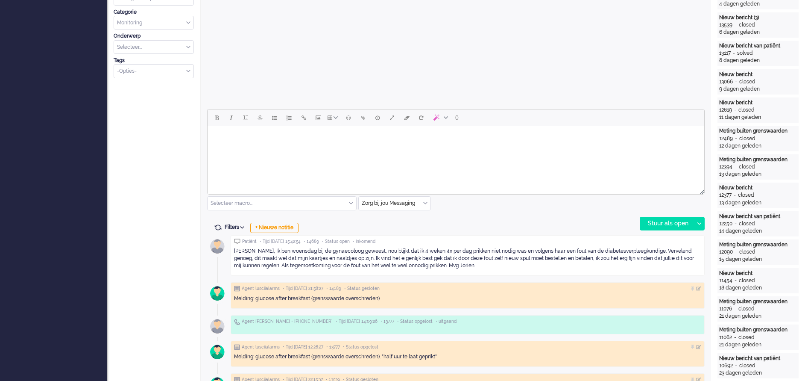
scroll to position [320, 0]
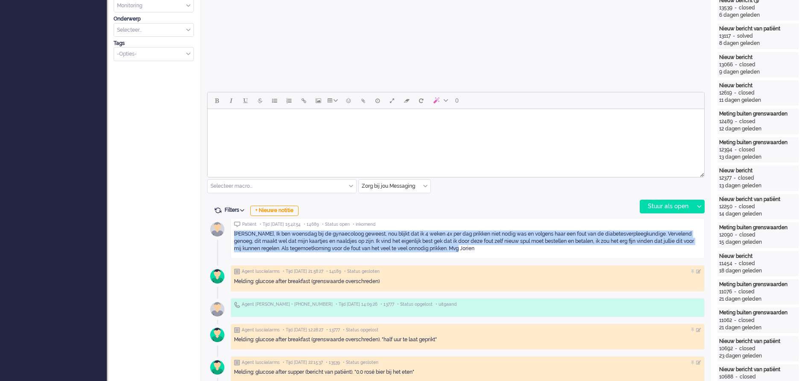
drag, startPoint x: 234, startPoint y: 233, endPoint x: 483, endPoint y: 253, distance: 249.4
click at [483, 253] on div "[PERSON_NAME], Ik ben woensdag bij de gynaecoloog geweest, nou blijkt dat ik 4 …" at bounding box center [467, 241] width 467 height 28
drag, startPoint x: 483, startPoint y: 253, endPoint x: 401, endPoint y: 238, distance: 83.5
copy div "[PERSON_NAME], Ik ben woensdag bij de gynaecoloog geweest, nou blijkt dat ik 4 …"
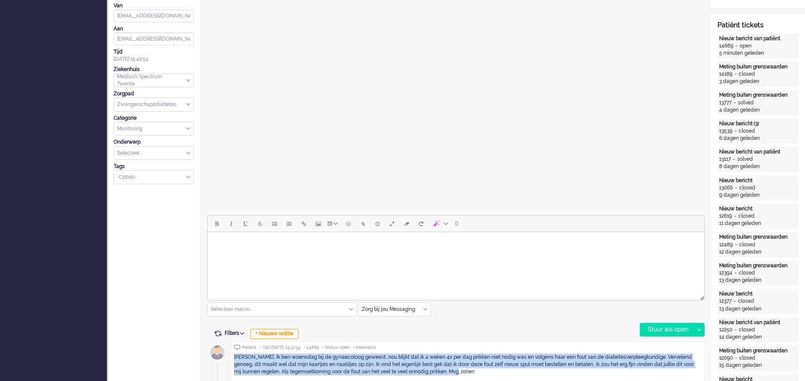
scroll to position [0, 0]
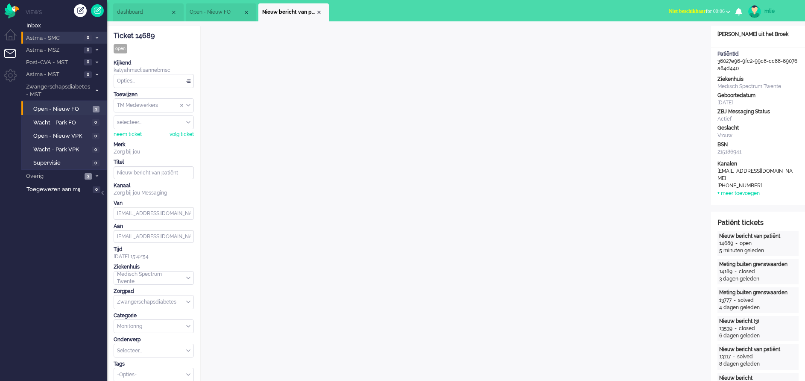
click at [689, 9] on span "Niet beschikbaar" at bounding box center [687, 11] width 37 height 6
click at [678, 38] on label "Online" at bounding box center [695, 38] width 68 height 7
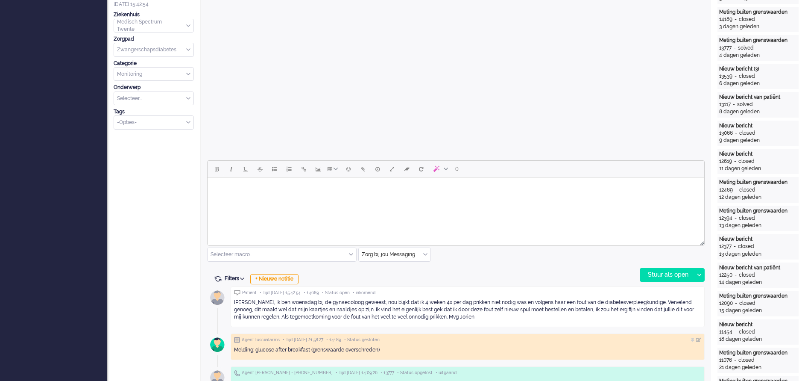
scroll to position [256, 0]
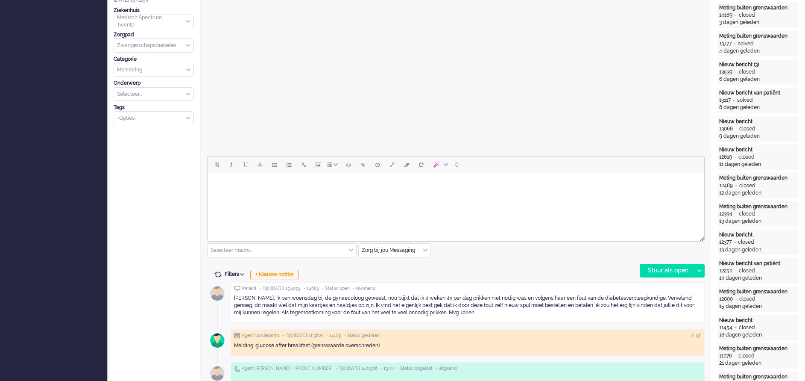
click at [262, 195] on html at bounding box center [456, 184] width 497 height 22
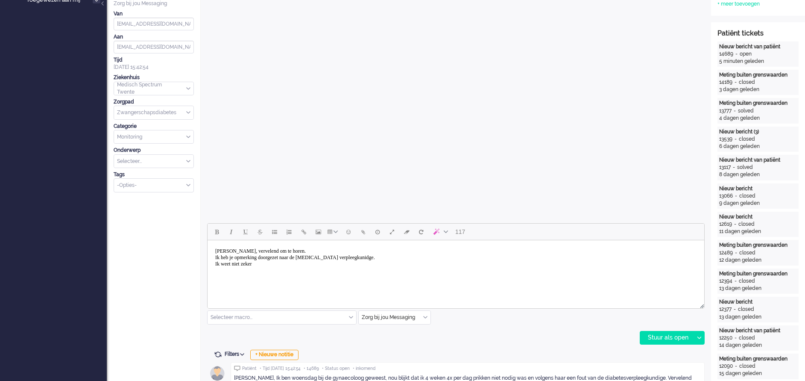
scroll to position [192, 0]
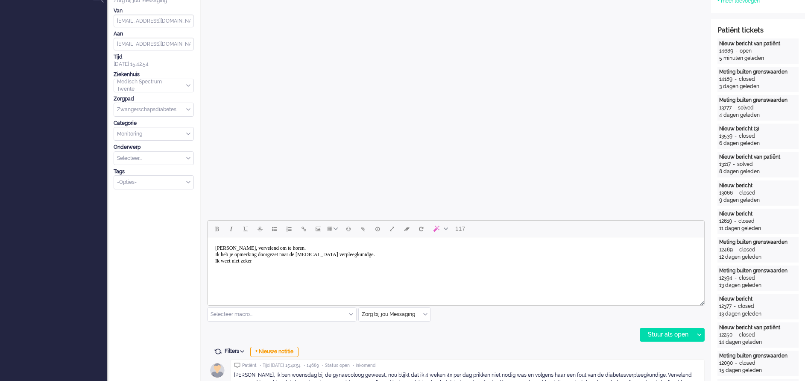
click at [375, 253] on body "[PERSON_NAME], vervelend om te horen. Ik heb je opmerking doorgezet naar de [ME…" at bounding box center [456, 255] width 490 height 28
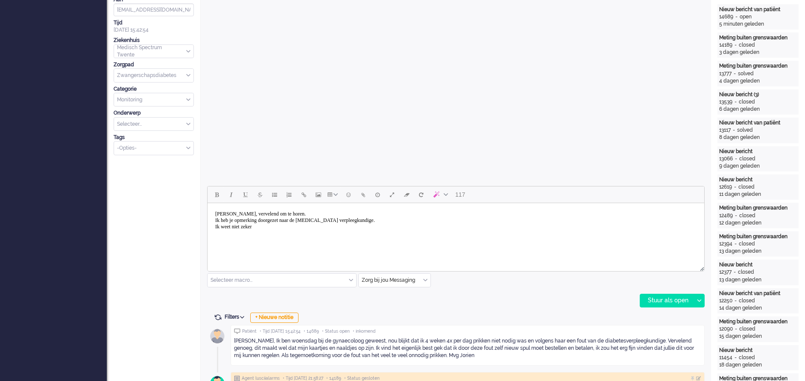
scroll to position [256, 0]
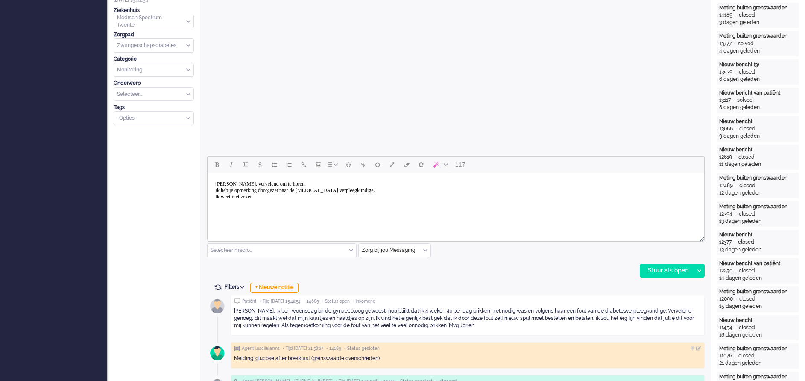
click at [272, 202] on body "[PERSON_NAME], vervelend om te horen. Ik heb je opmerking doorgezet naar de [ME…" at bounding box center [456, 190] width 490 height 28
click at [226, 216] on body "[PERSON_NAME], vervelend om te horen. Ik heb je opmerking doorgezet naar de [ME…" at bounding box center [456, 199] width 490 height 47
click at [281, 217] on body "[PERSON_NAME], vervelend om te horen. Ik heb je opmerking doorgezet naar de [ME…" at bounding box center [456, 199] width 490 height 47
click at [669, 267] on div "Stuur als open" at bounding box center [666, 270] width 53 height 13
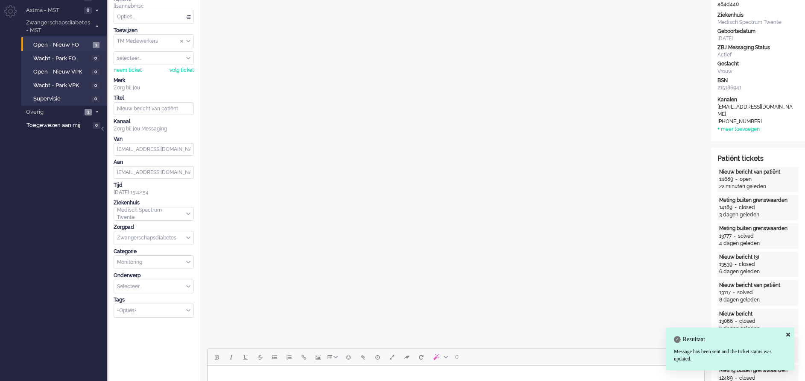
scroll to position [0, 0]
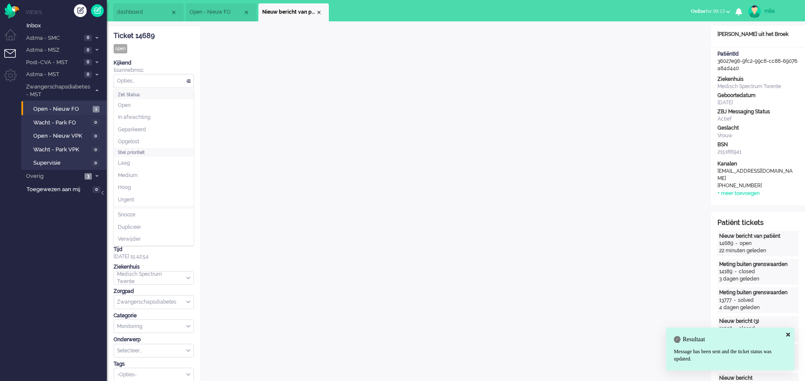
click at [187, 78] on div "Opties..." at bounding box center [153, 80] width 79 height 13
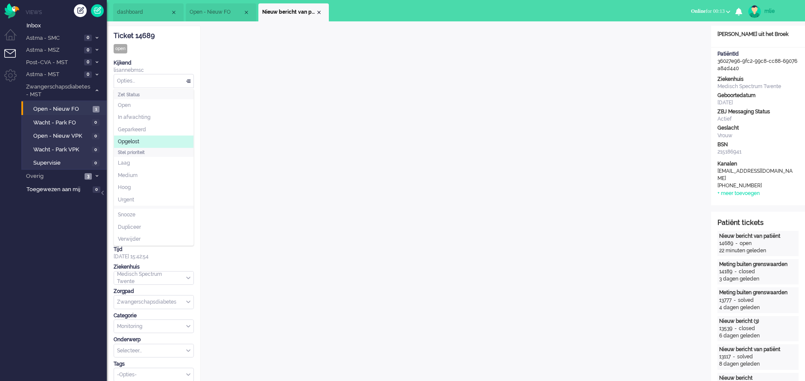
click at [138, 141] on span "Opgelost" at bounding box center [128, 141] width 21 height 7
click at [187, 82] on div "Opties..." at bounding box center [153, 80] width 79 height 13
click at [142, 142] on li "Opgelost" at bounding box center [153, 141] width 79 height 12
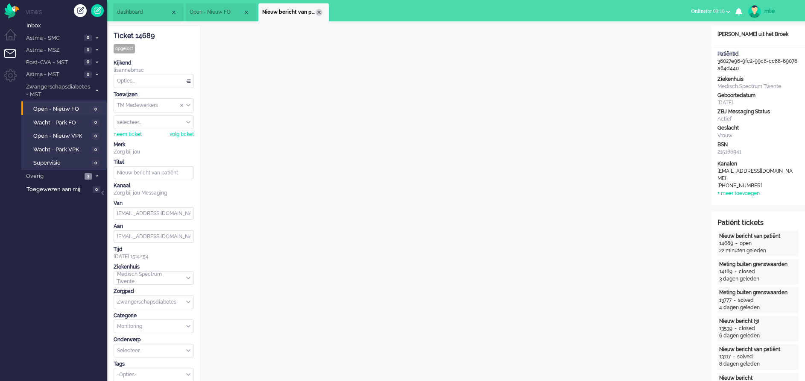
click at [320, 12] on div "Close tab" at bounding box center [319, 12] width 7 height 7
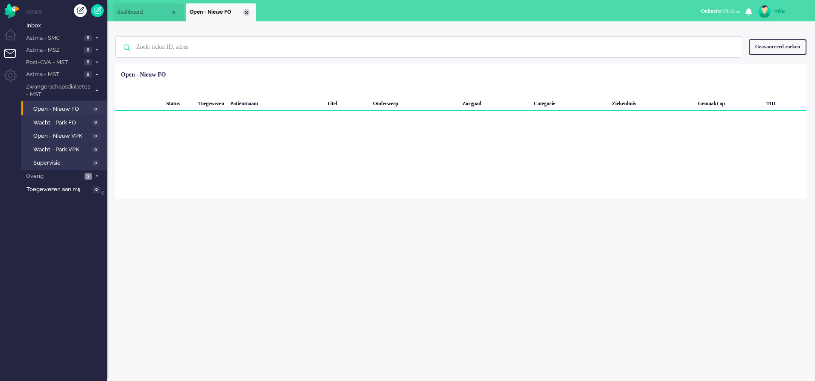
click at [246, 14] on div "Close tab" at bounding box center [246, 12] width 7 height 7
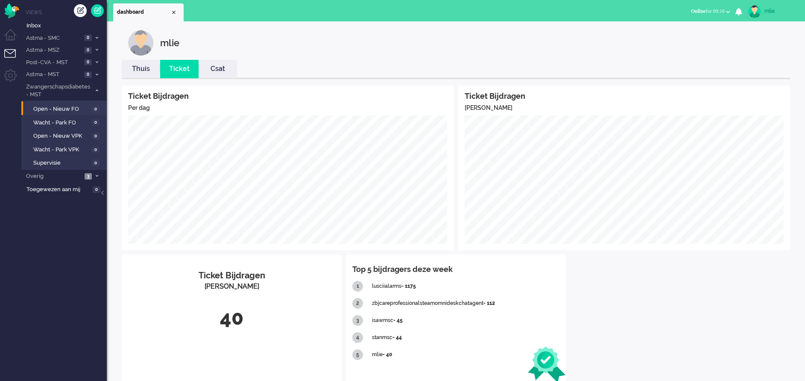
click at [135, 70] on link "Thuis" at bounding box center [141, 69] width 38 height 10
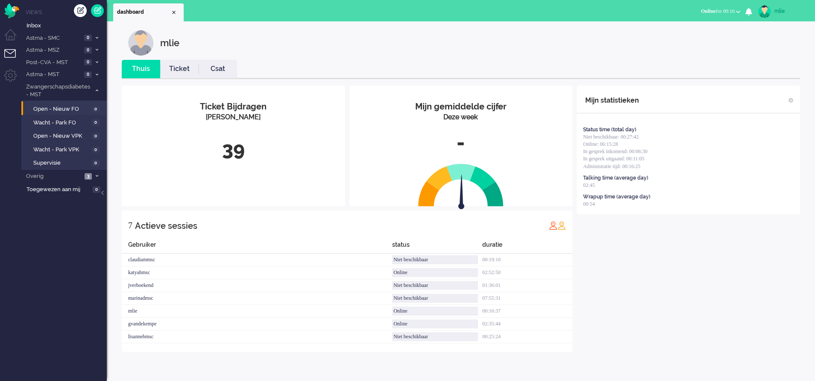
click at [184, 70] on link "Ticket" at bounding box center [179, 69] width 38 height 10
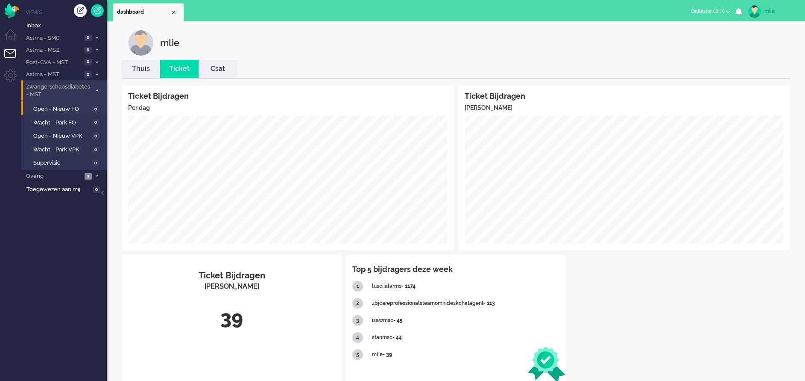
click at [97, 90] on icon at bounding box center [97, 90] width 3 height 3
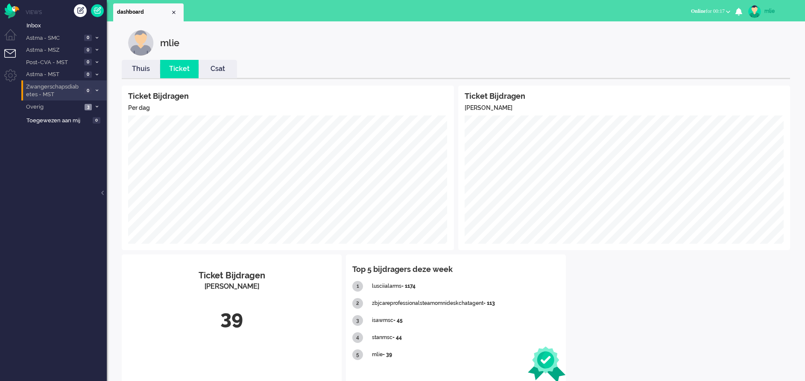
click at [771, 9] on div "mlie" at bounding box center [781, 11] width 32 height 9
click at [760, 67] on link "Uitloggen" at bounding box center [771, 69] width 59 height 9
